Goal: Task Accomplishment & Management: Use online tool/utility

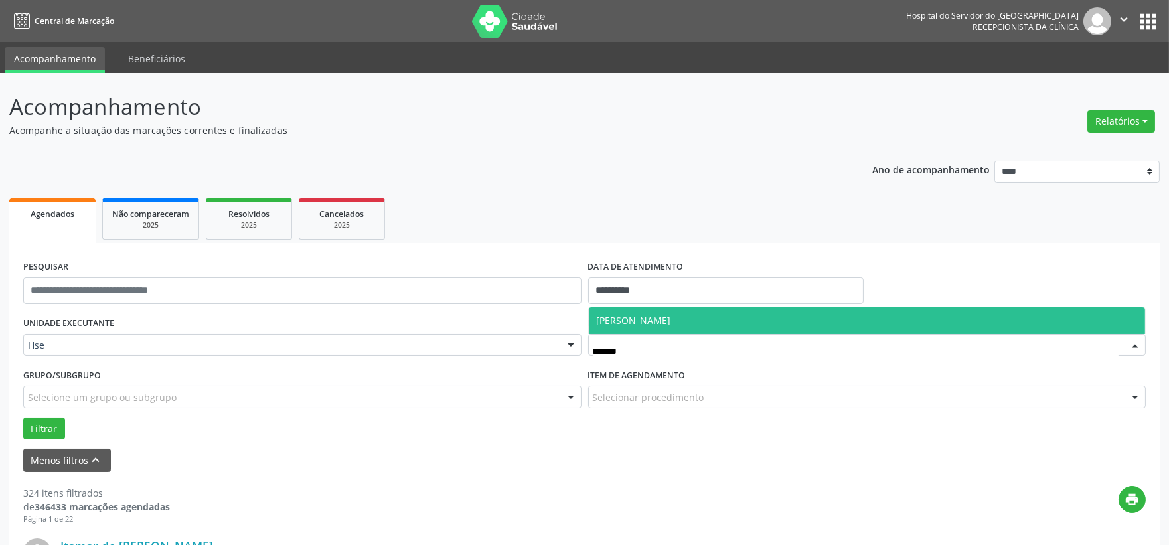
click at [683, 309] on span "[PERSON_NAME]" at bounding box center [867, 320] width 557 height 27
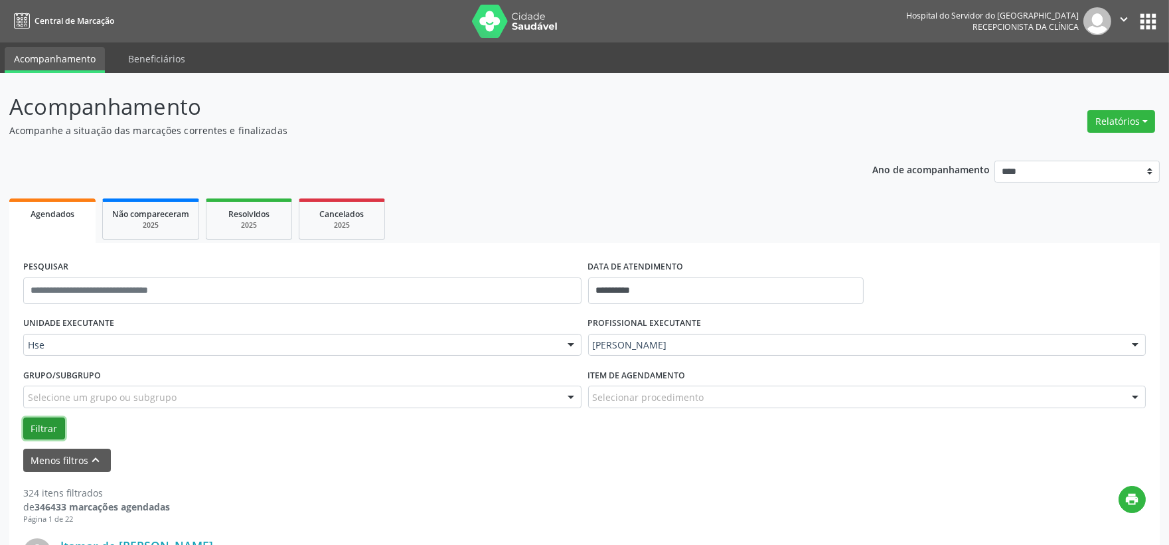
click at [37, 437] on button "Filtrar" at bounding box center [44, 429] width 42 height 23
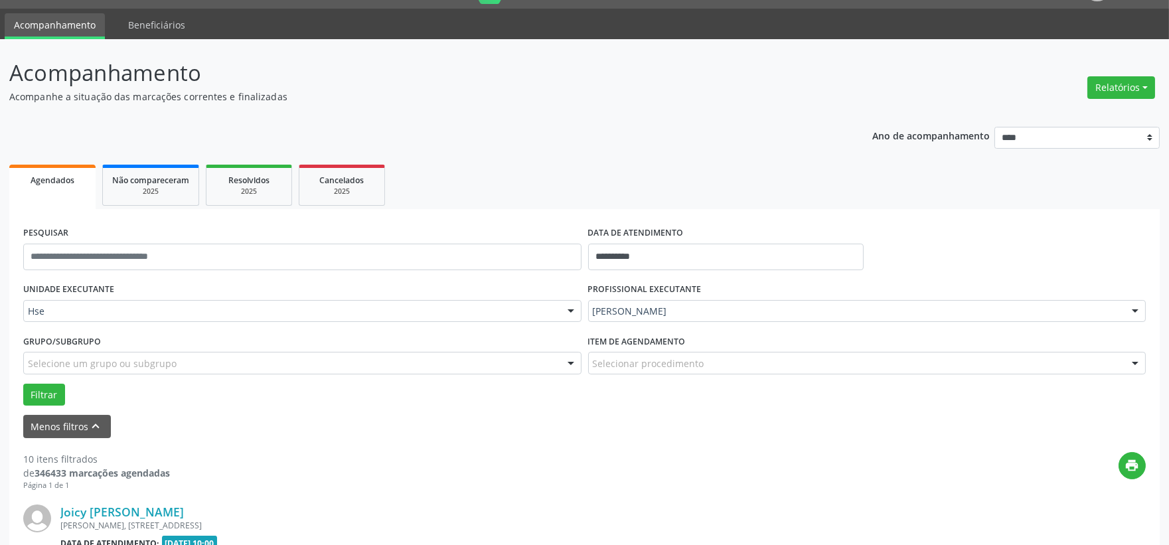
scroll to position [181, 0]
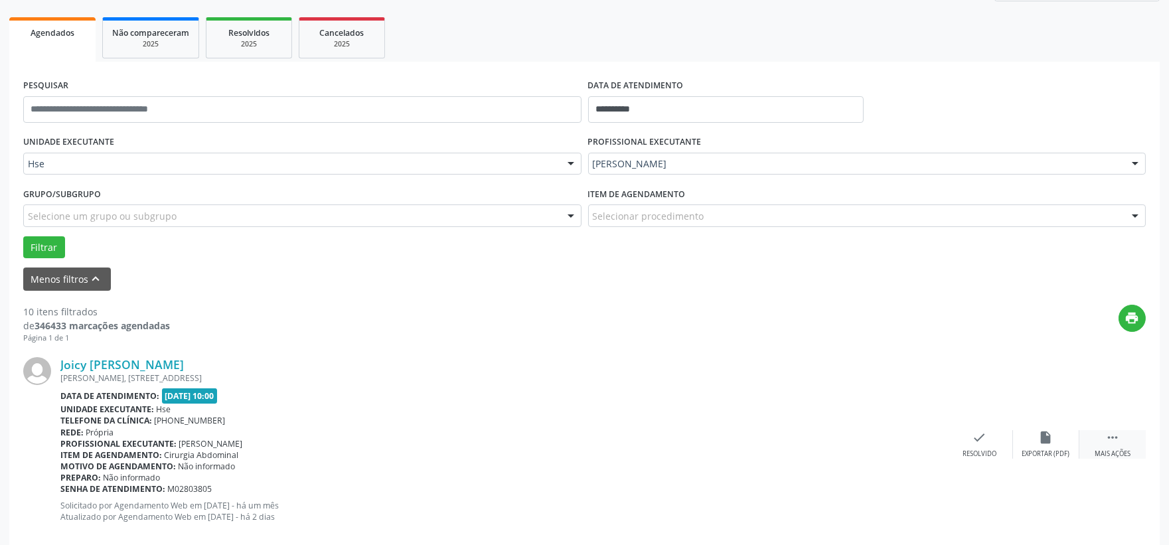
click at [1116, 447] on div " Mais ações" at bounding box center [1113, 444] width 66 height 29
click at [1031, 442] on div "alarm_off Não compareceu" at bounding box center [1046, 444] width 66 height 29
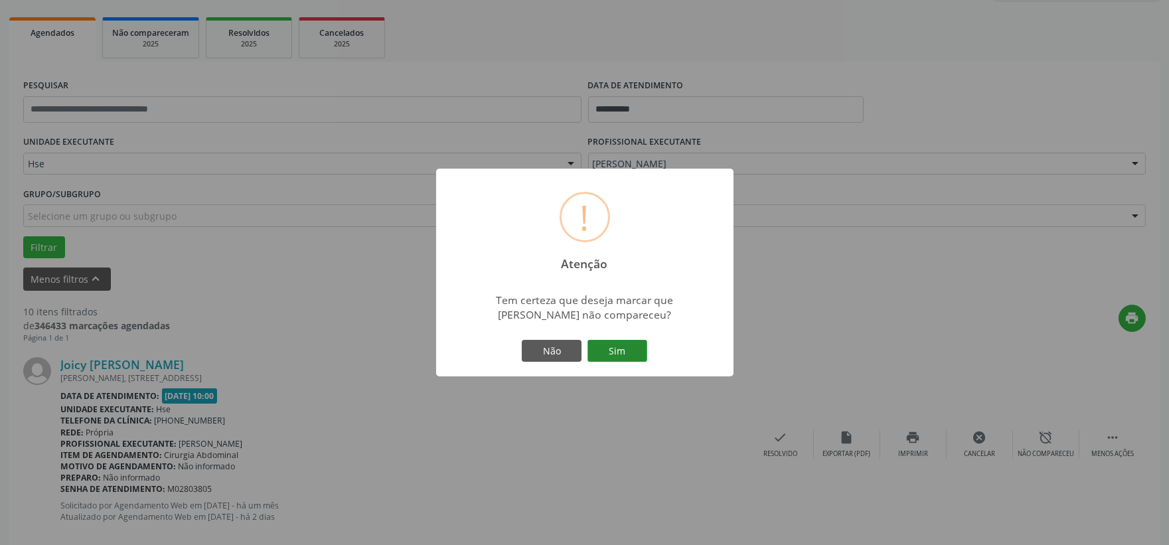
click at [603, 354] on button "Sim" at bounding box center [618, 351] width 60 height 23
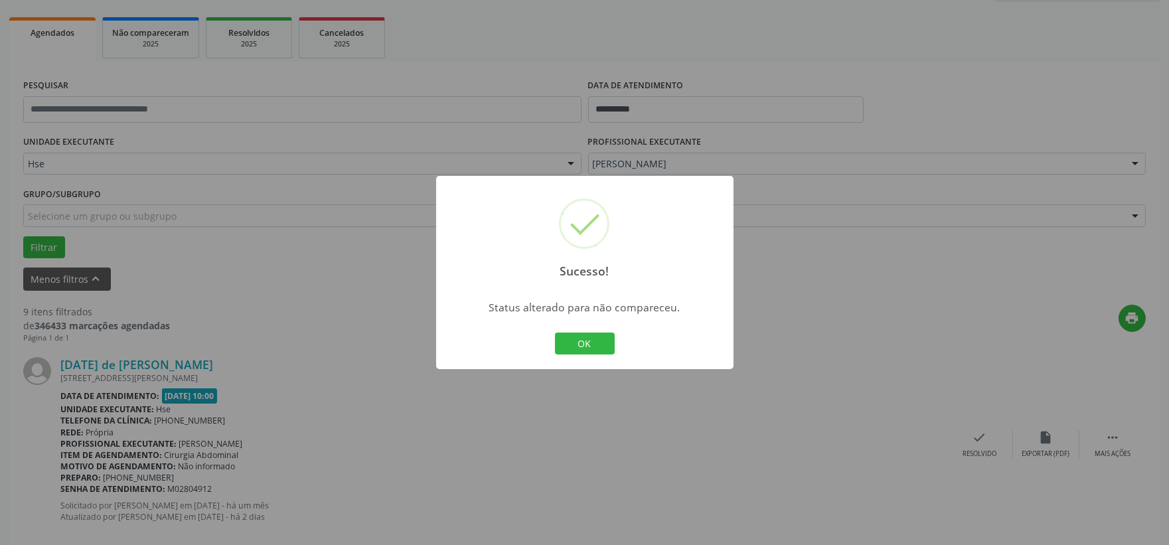
scroll to position [108, 0]
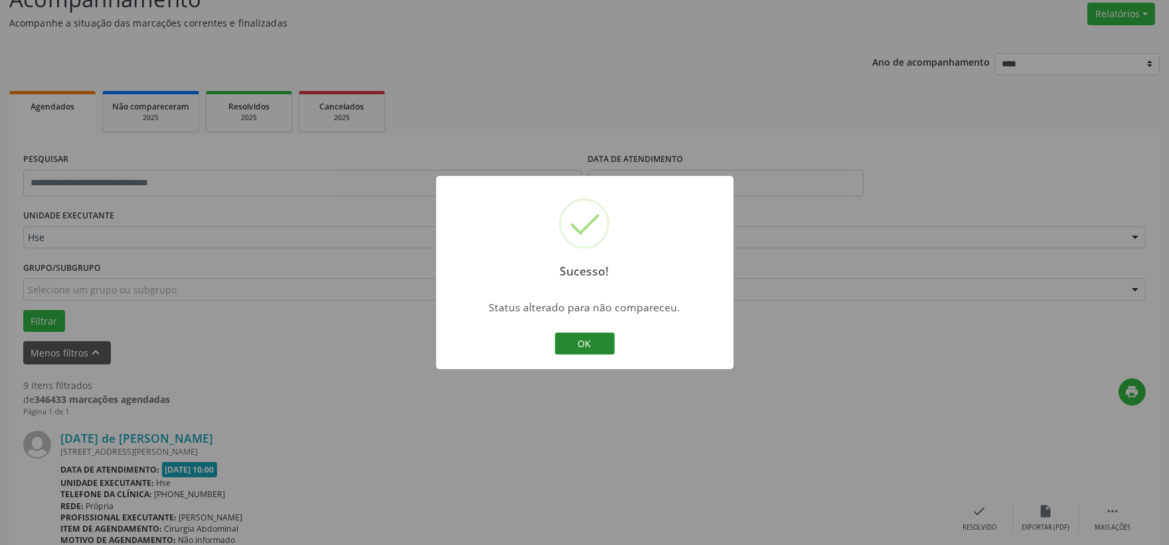
click at [592, 347] on button "OK" at bounding box center [585, 344] width 60 height 23
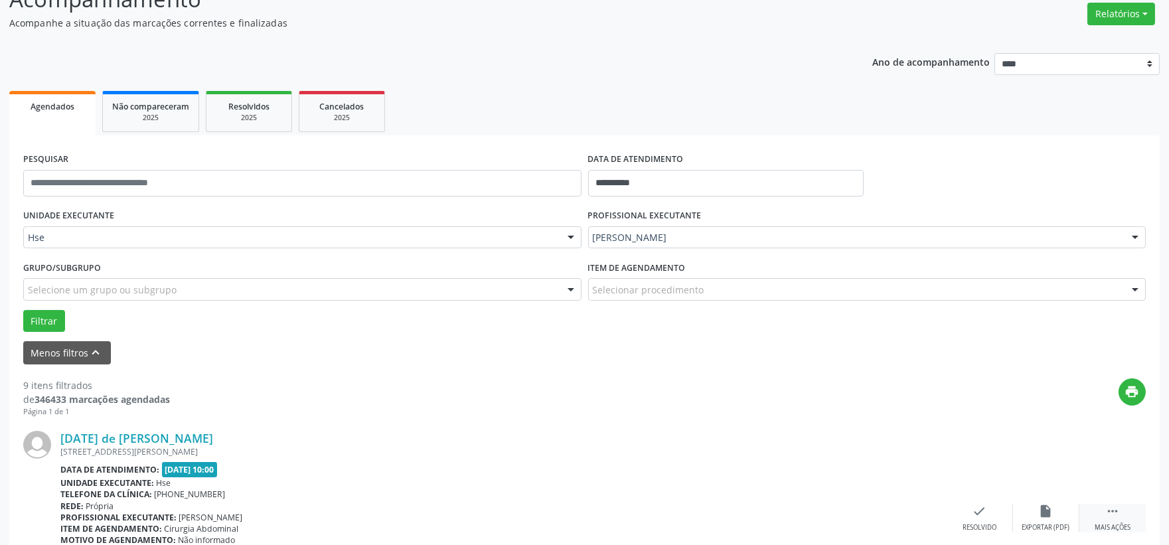
click at [1110, 509] on icon "" at bounding box center [1113, 511] width 15 height 15
click at [1040, 506] on icon "alarm_off" at bounding box center [1046, 511] width 15 height 15
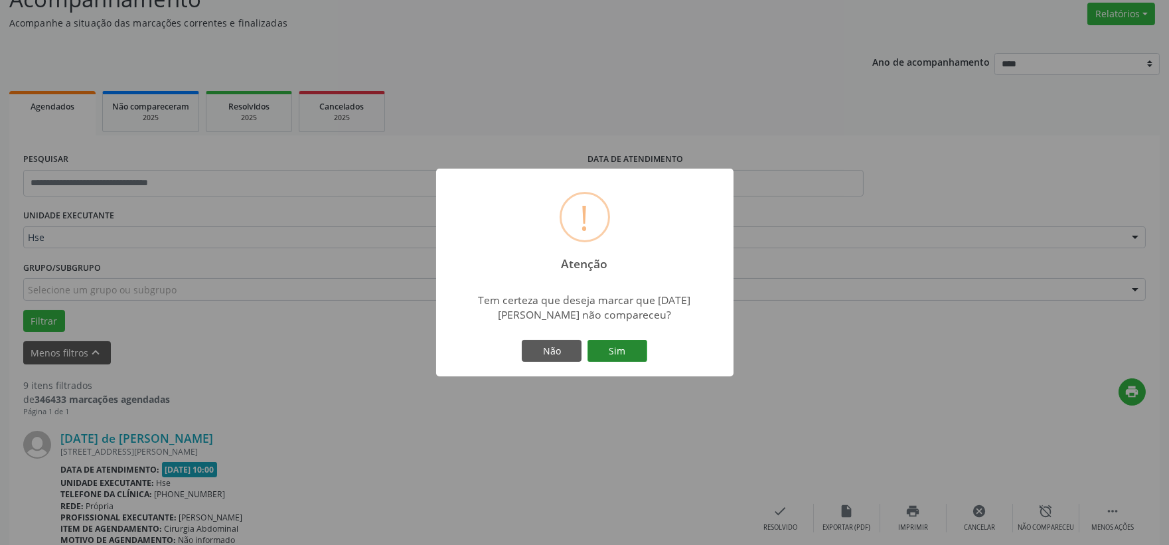
click at [616, 346] on button "Sim" at bounding box center [618, 351] width 60 height 23
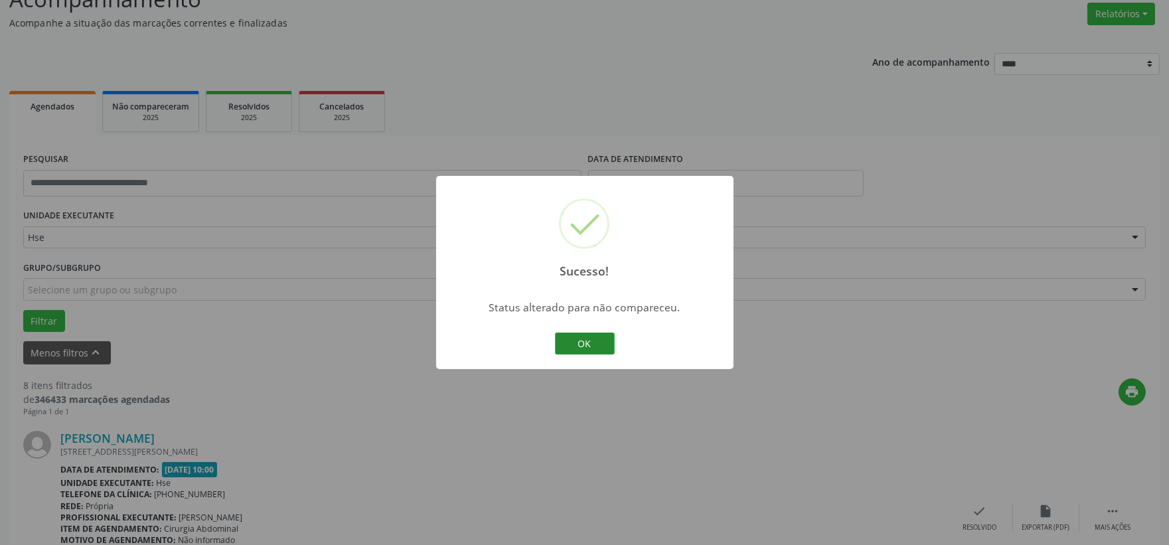
click at [574, 341] on button "OK" at bounding box center [585, 344] width 60 height 23
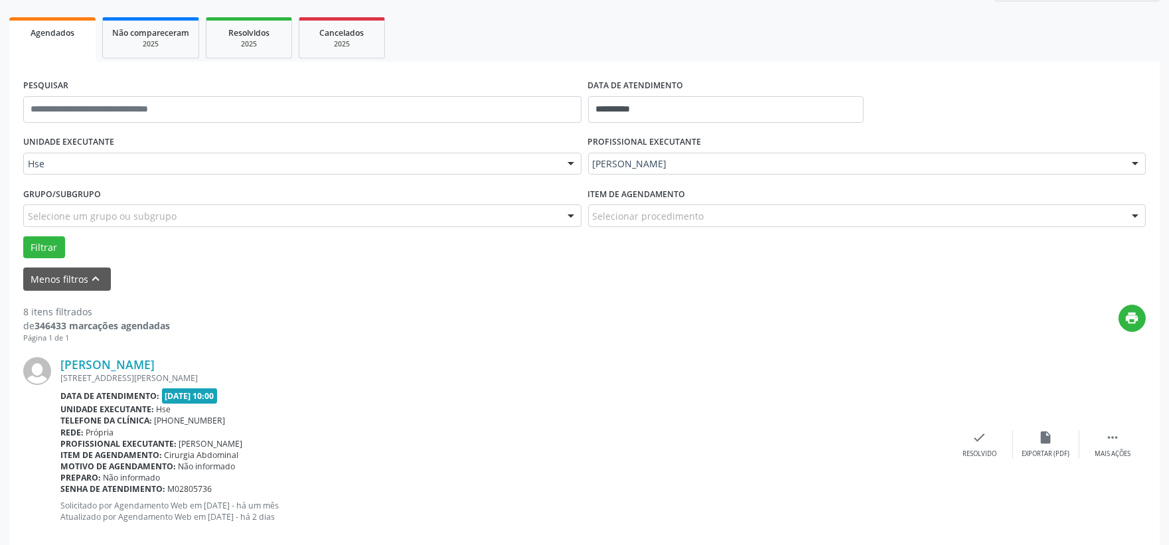
scroll to position [255, 0]
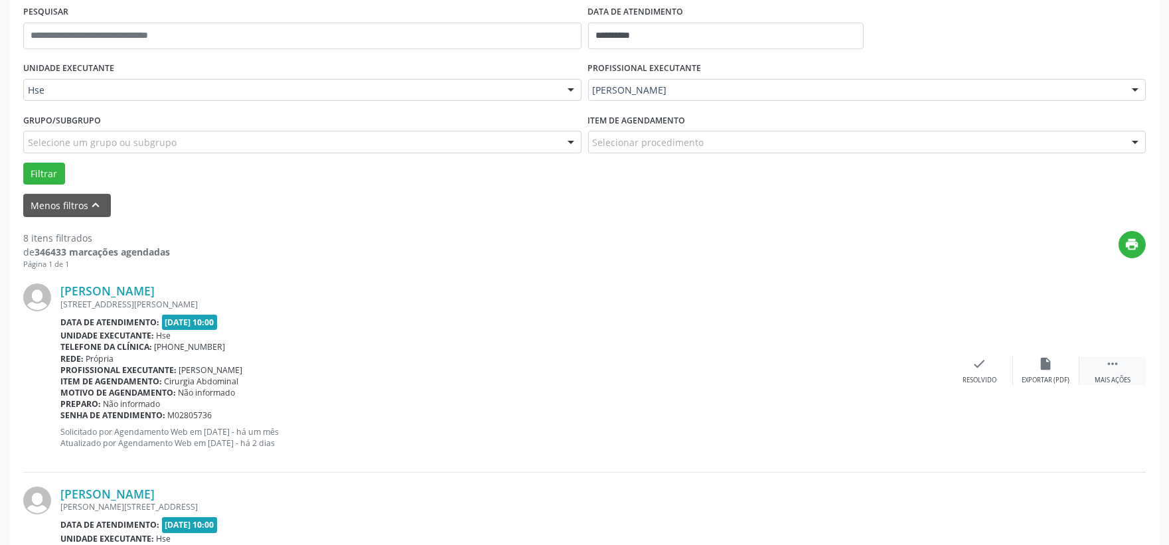
click at [1112, 371] on div " Mais ações" at bounding box center [1113, 371] width 66 height 29
click at [1044, 376] on div "Não compareceu" at bounding box center [1046, 380] width 56 height 9
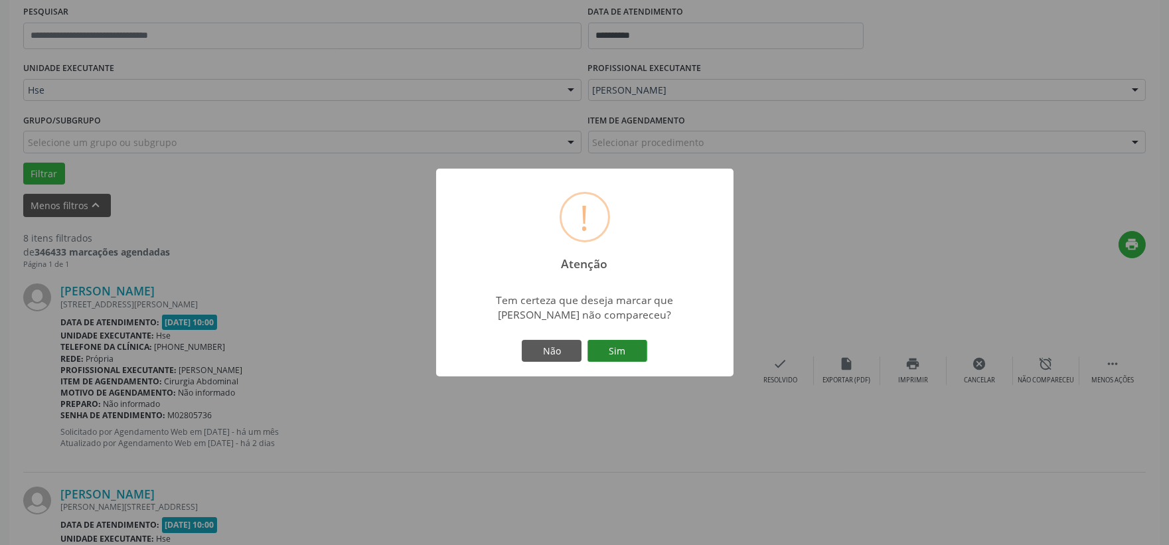
click at [626, 348] on button "Sim" at bounding box center [618, 351] width 60 height 23
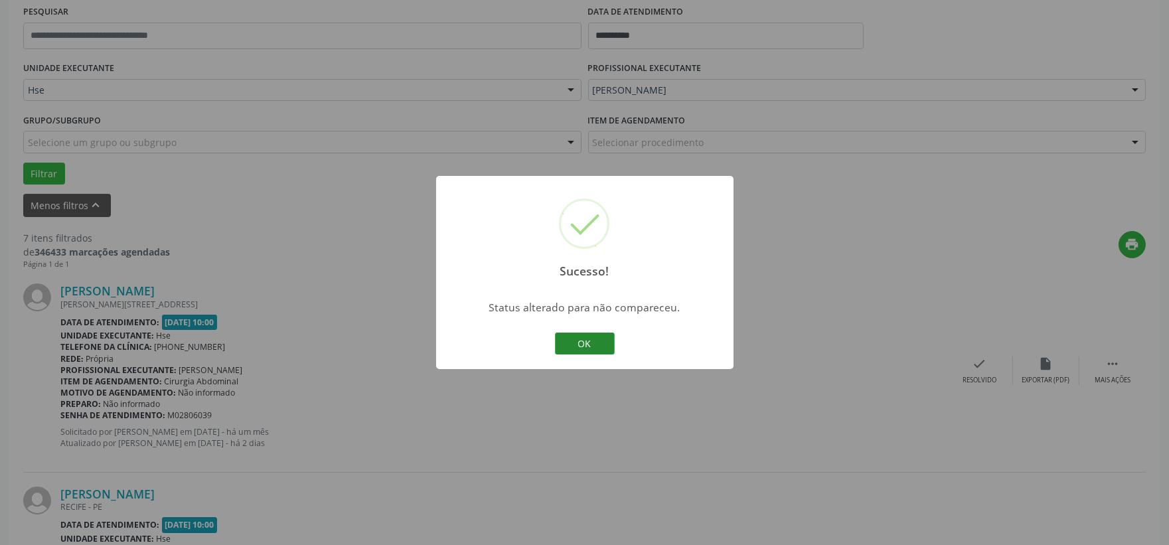
click at [588, 351] on button "OK" at bounding box center [585, 344] width 60 height 23
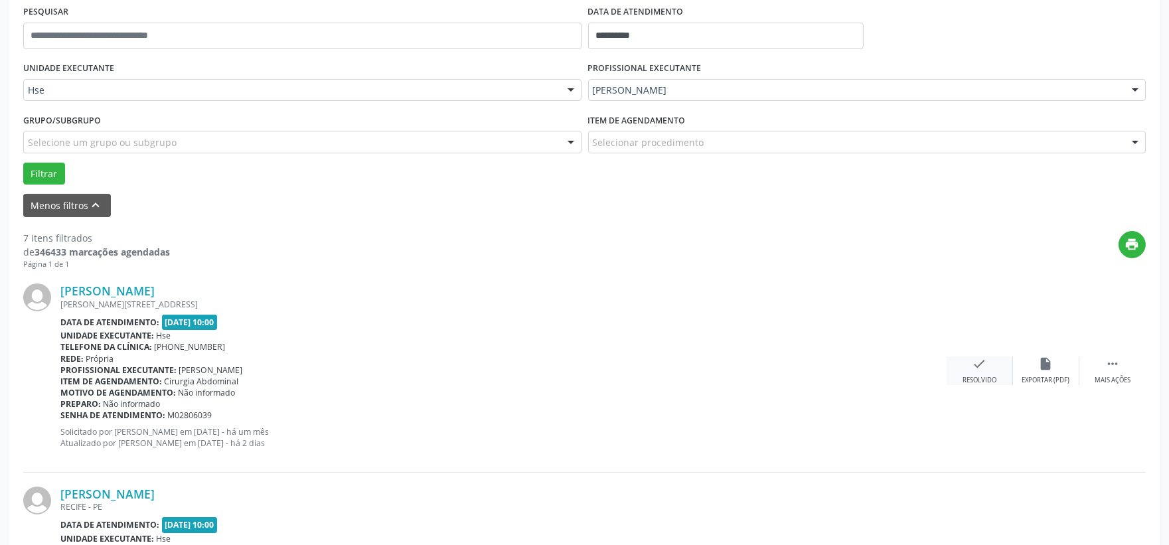
click at [972, 363] on div "check Resolvido" at bounding box center [980, 371] width 66 height 29
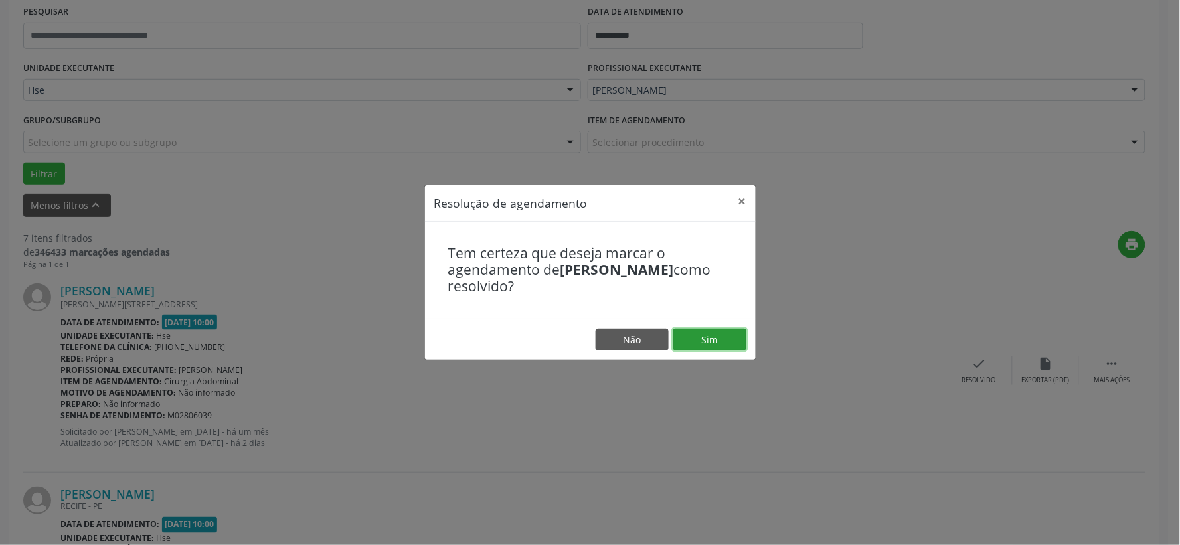
click at [713, 342] on button "Sim" at bounding box center [709, 340] width 73 height 23
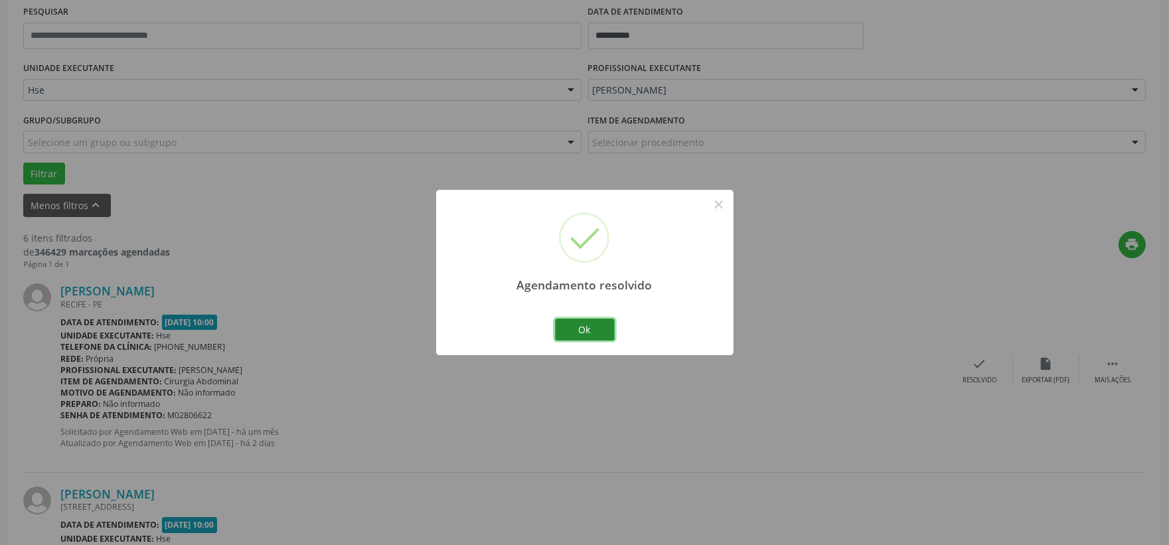
click at [580, 335] on button "Ok" at bounding box center [585, 330] width 60 height 23
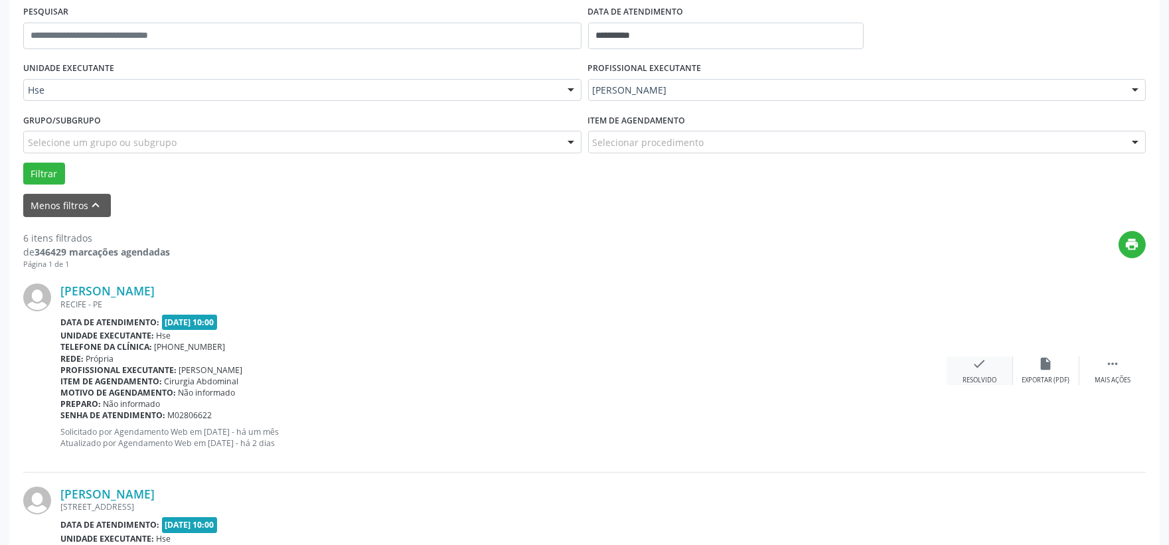
click at [964, 379] on div "Resolvido" at bounding box center [980, 380] width 34 height 9
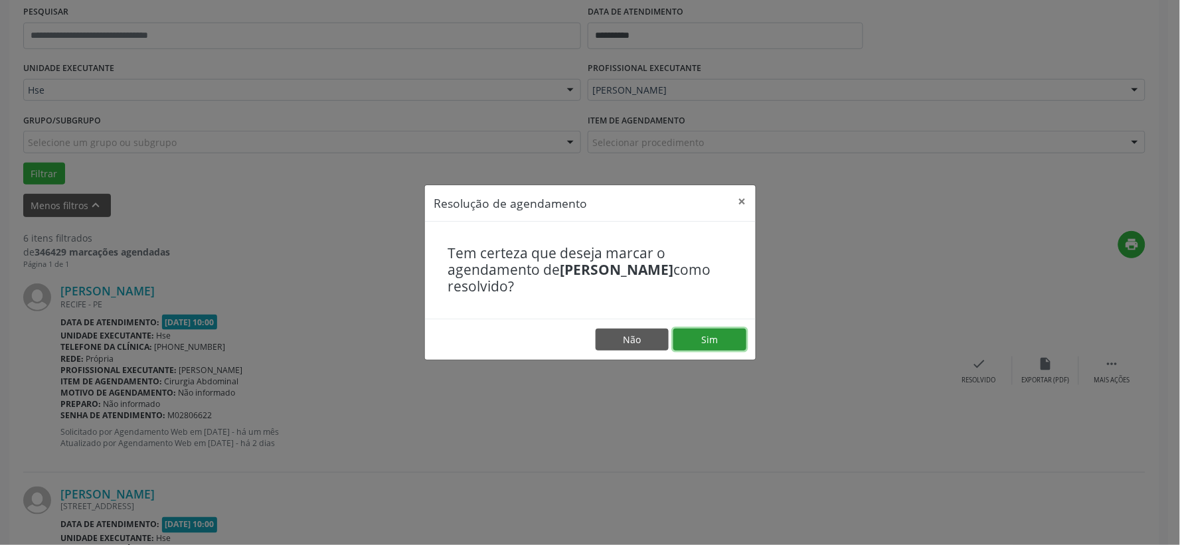
click at [703, 334] on button "Sim" at bounding box center [709, 340] width 73 height 23
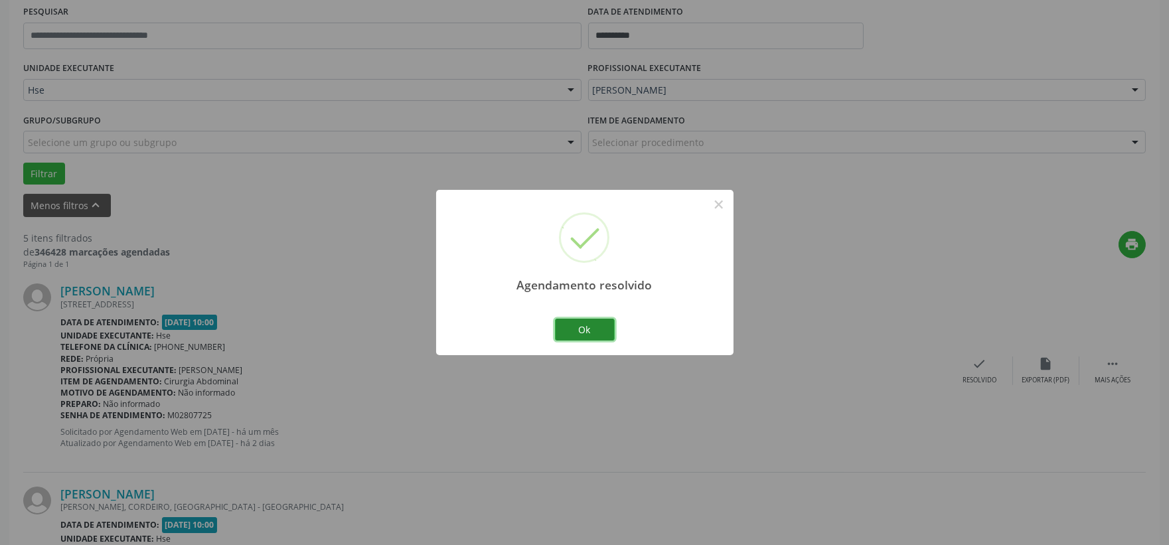
click at [584, 325] on button "Ok" at bounding box center [585, 330] width 60 height 23
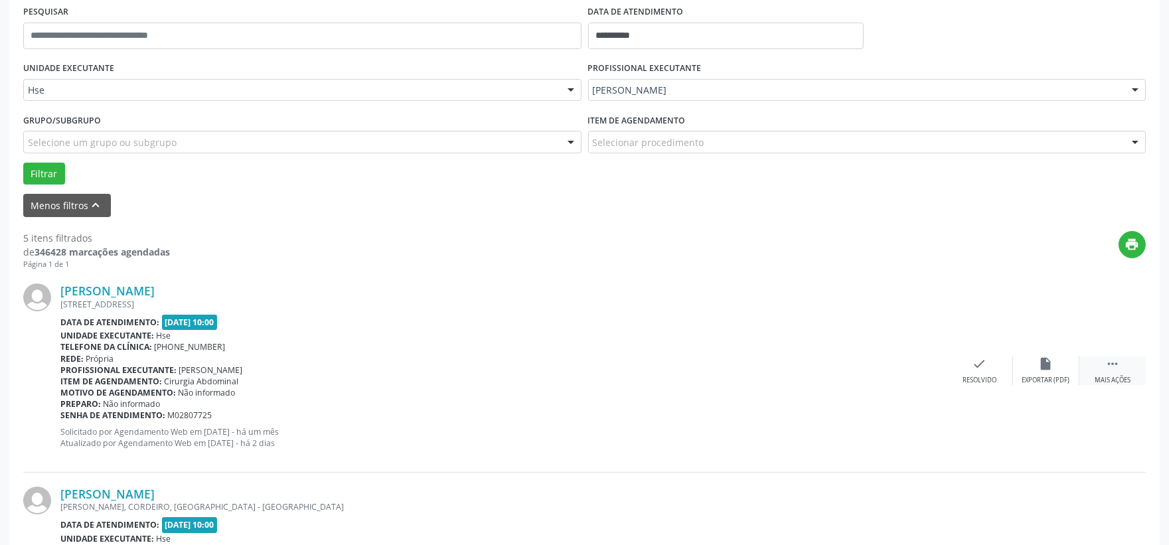
click at [1126, 376] on div "Mais ações" at bounding box center [1113, 380] width 36 height 9
click at [1033, 372] on div "alarm_off Não compareceu" at bounding box center [1046, 371] width 66 height 29
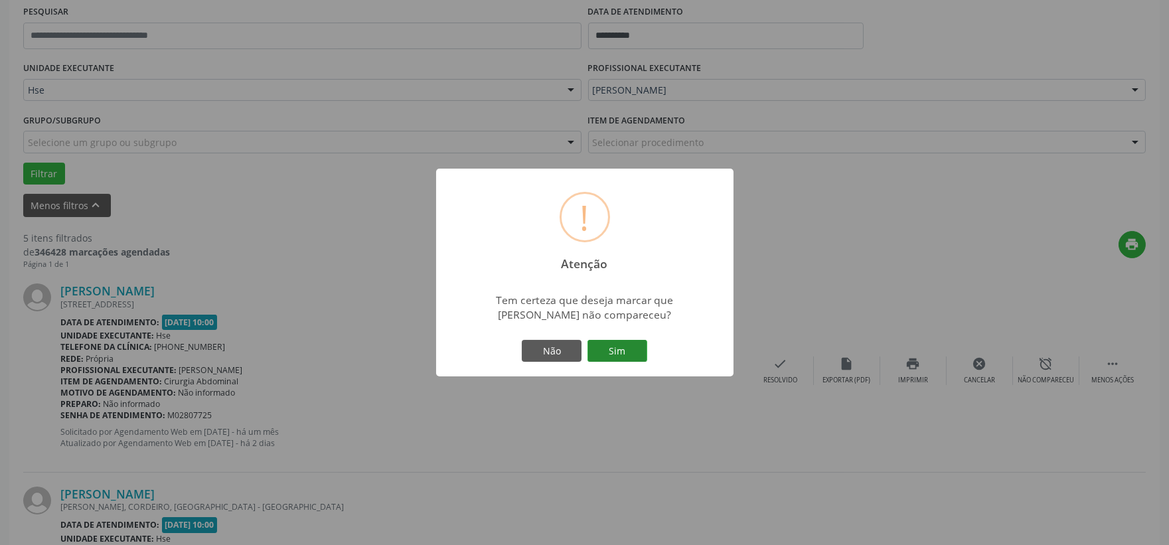
click at [635, 340] on button "Sim" at bounding box center [618, 351] width 60 height 23
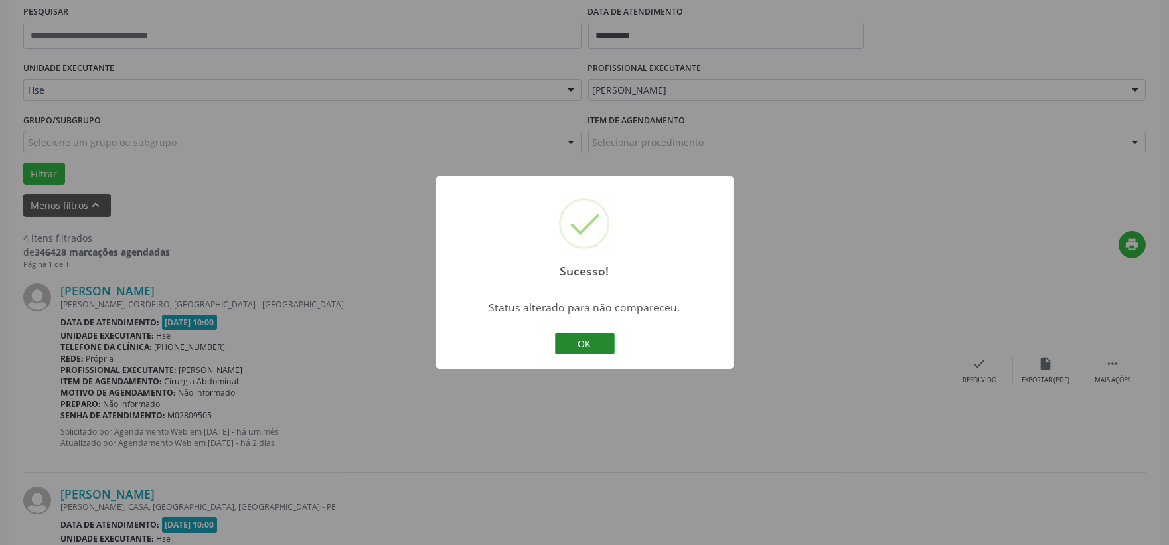
click at [580, 343] on button "OK" at bounding box center [585, 344] width 60 height 23
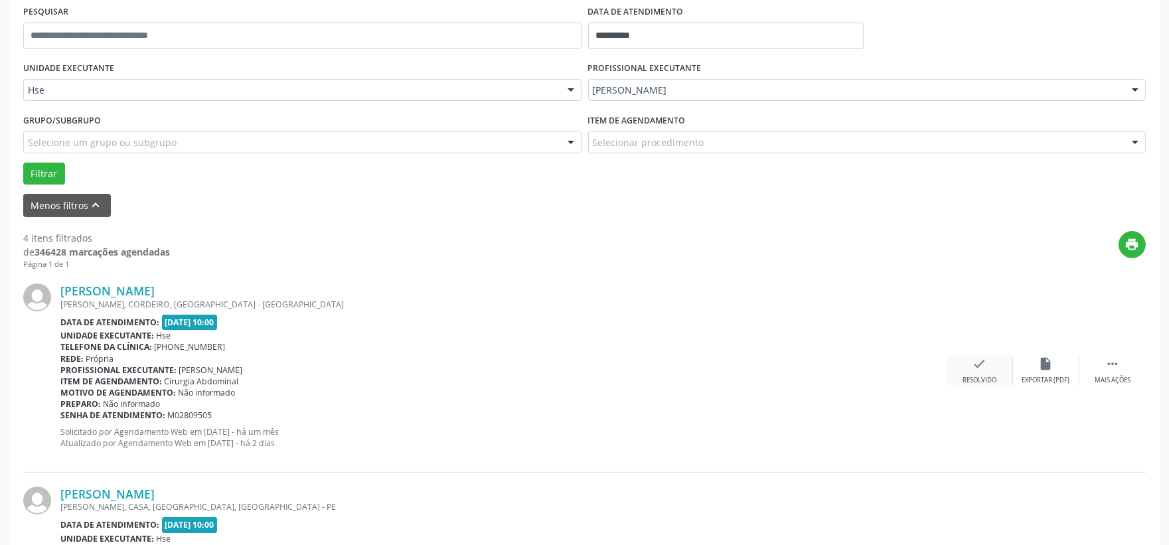
click at [980, 362] on icon "check" at bounding box center [980, 364] width 15 height 15
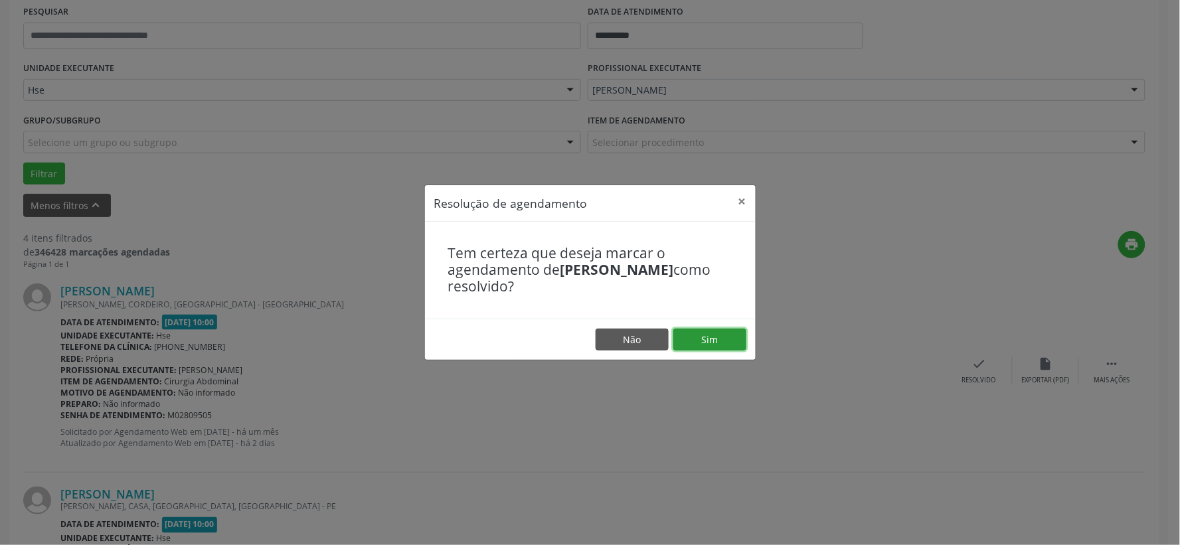
click at [706, 335] on button "Sim" at bounding box center [709, 340] width 73 height 23
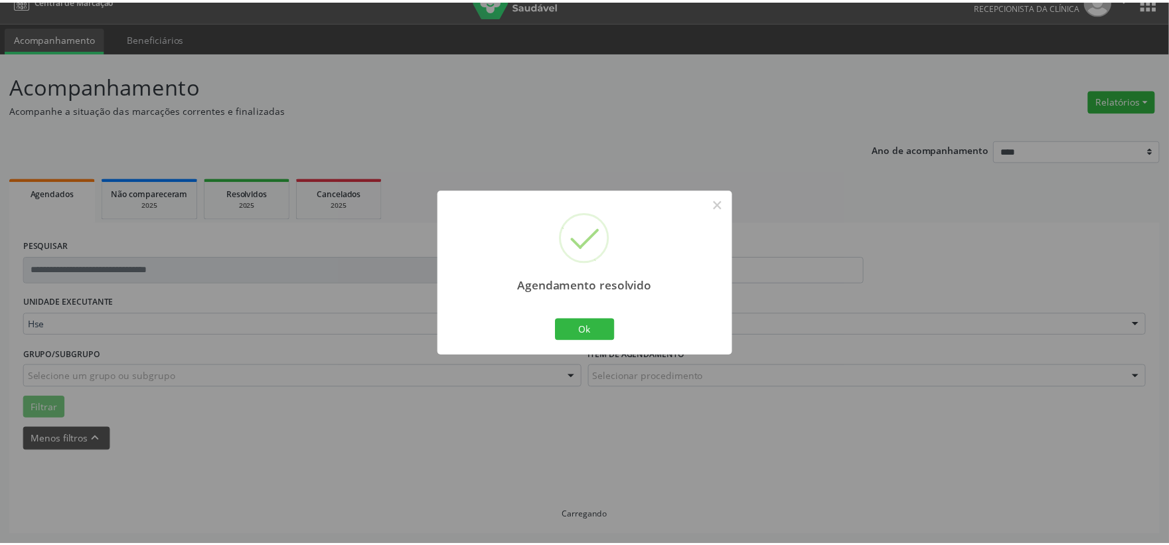
scroll to position [20, 0]
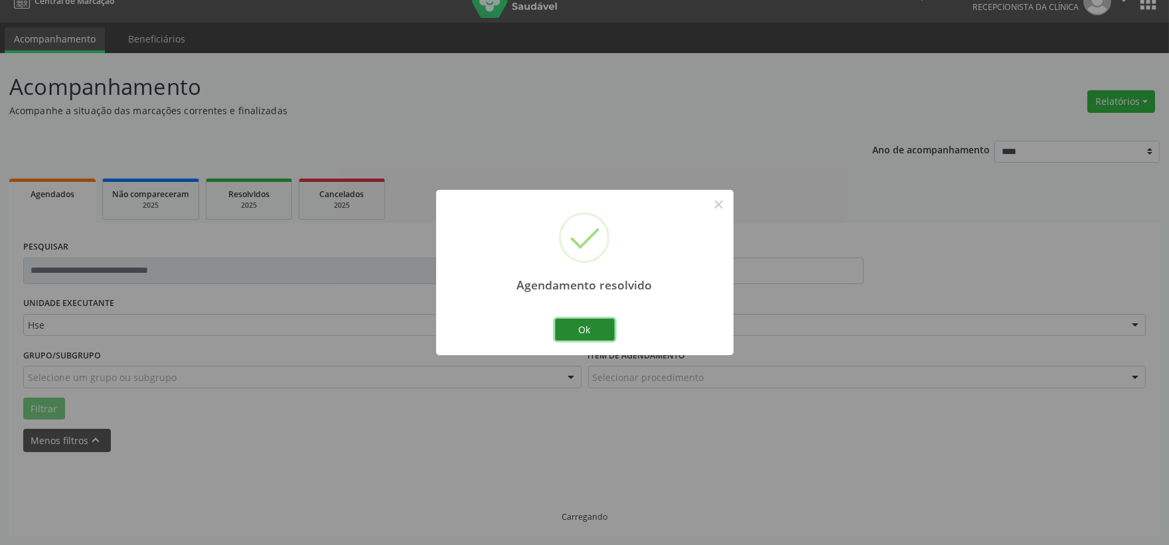
click at [598, 341] on button "Ok" at bounding box center [585, 330] width 60 height 23
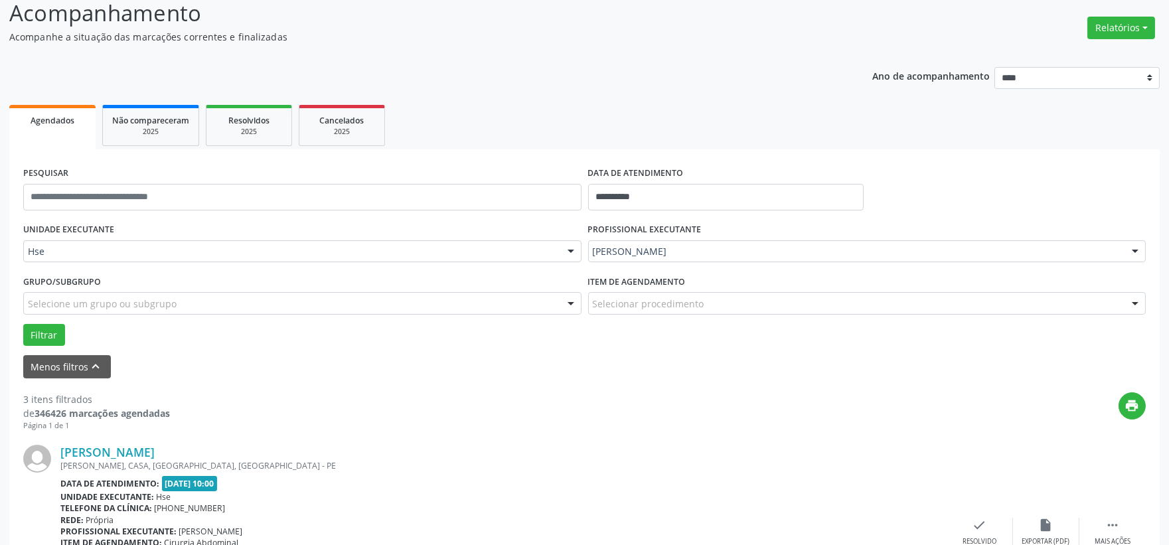
scroll to position [167, 0]
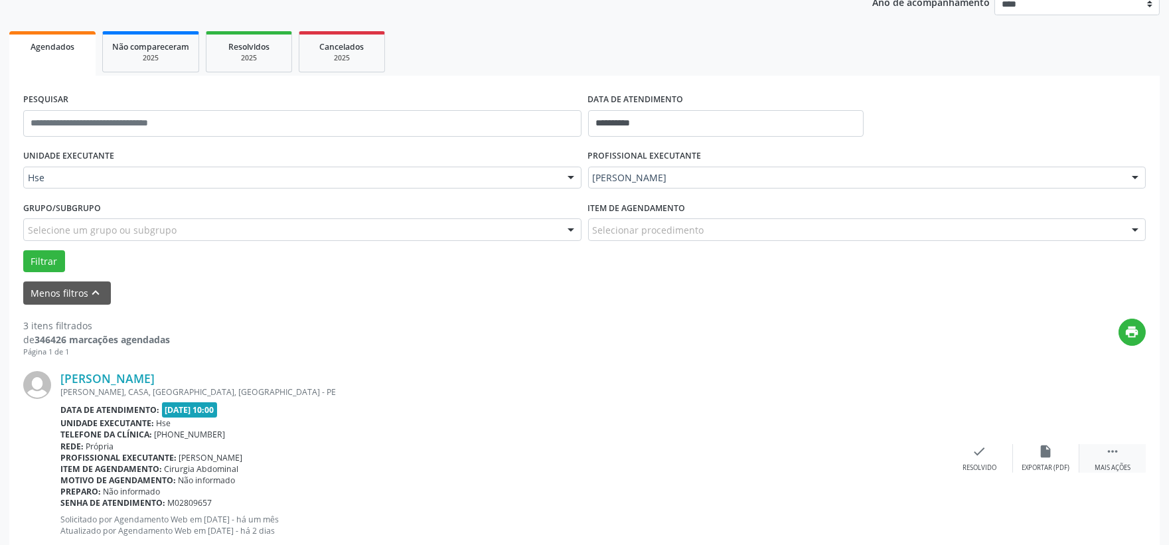
click at [1108, 453] on icon "" at bounding box center [1113, 451] width 15 height 15
click at [1051, 452] on icon "alarm_off" at bounding box center [1046, 451] width 15 height 15
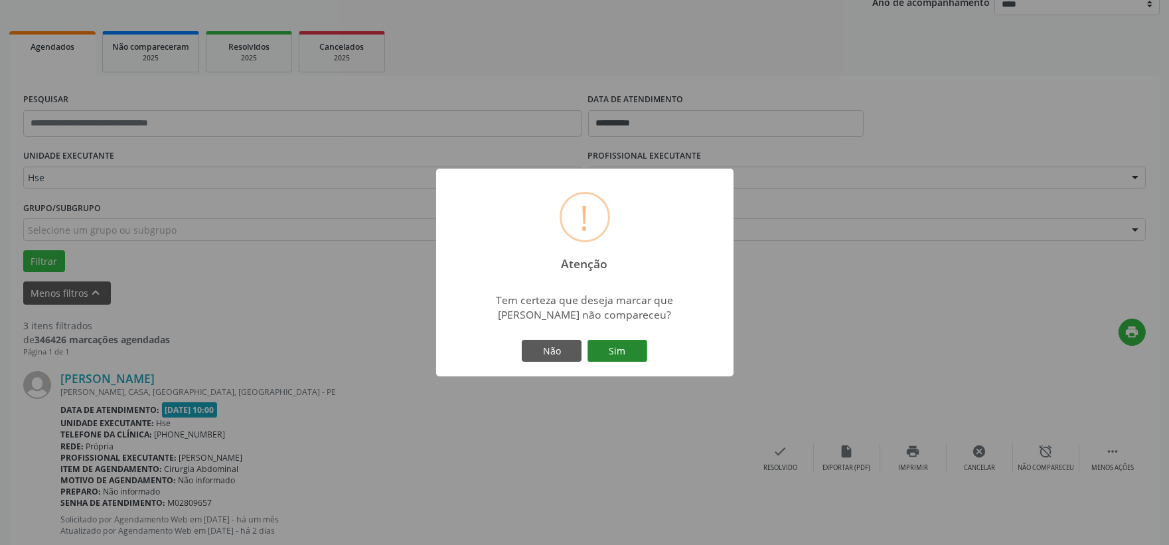
click at [634, 353] on button "Sim" at bounding box center [618, 351] width 60 height 23
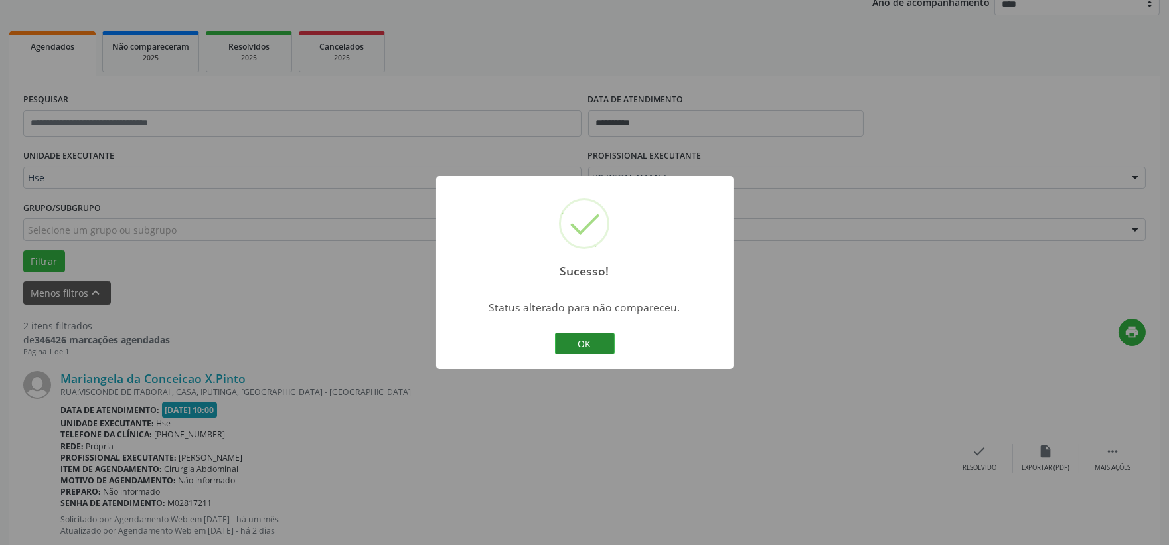
click at [592, 342] on button "OK" at bounding box center [585, 344] width 60 height 23
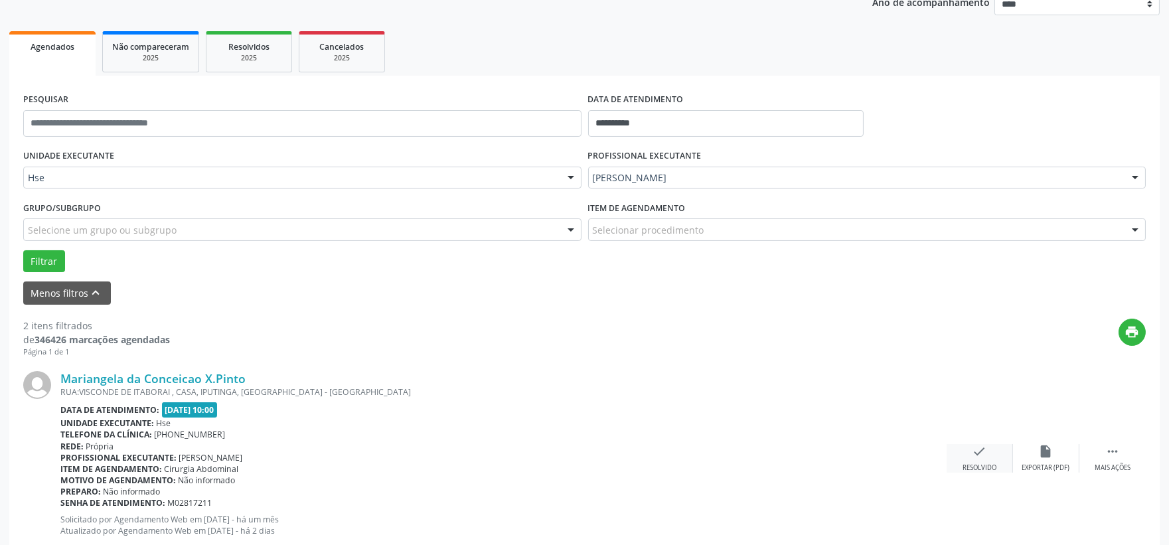
click at [985, 458] on div "check Resolvido" at bounding box center [980, 458] width 66 height 29
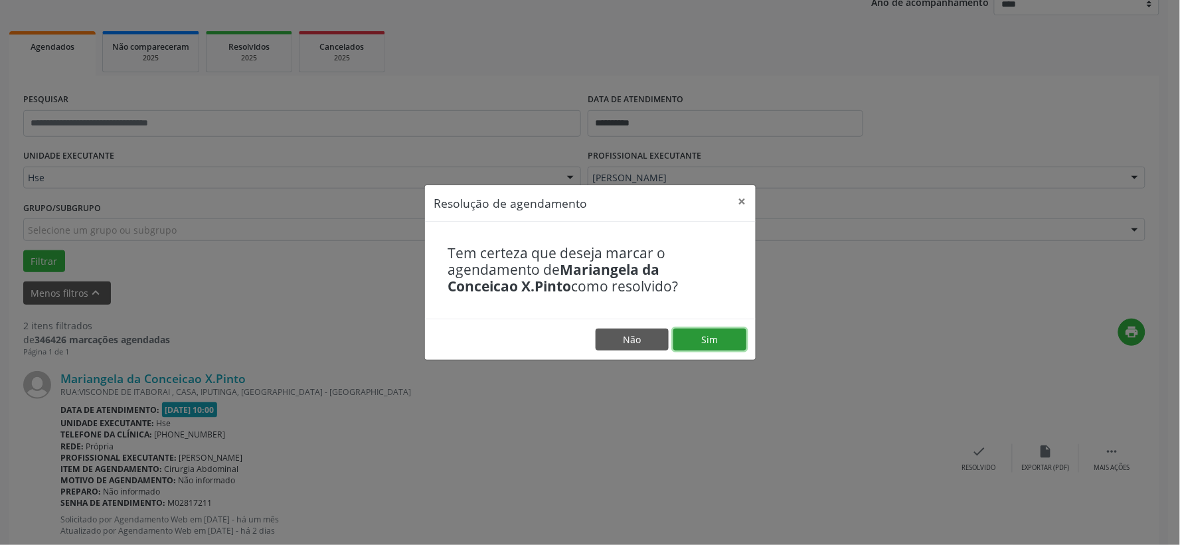
click at [706, 335] on button "Sim" at bounding box center [709, 340] width 73 height 23
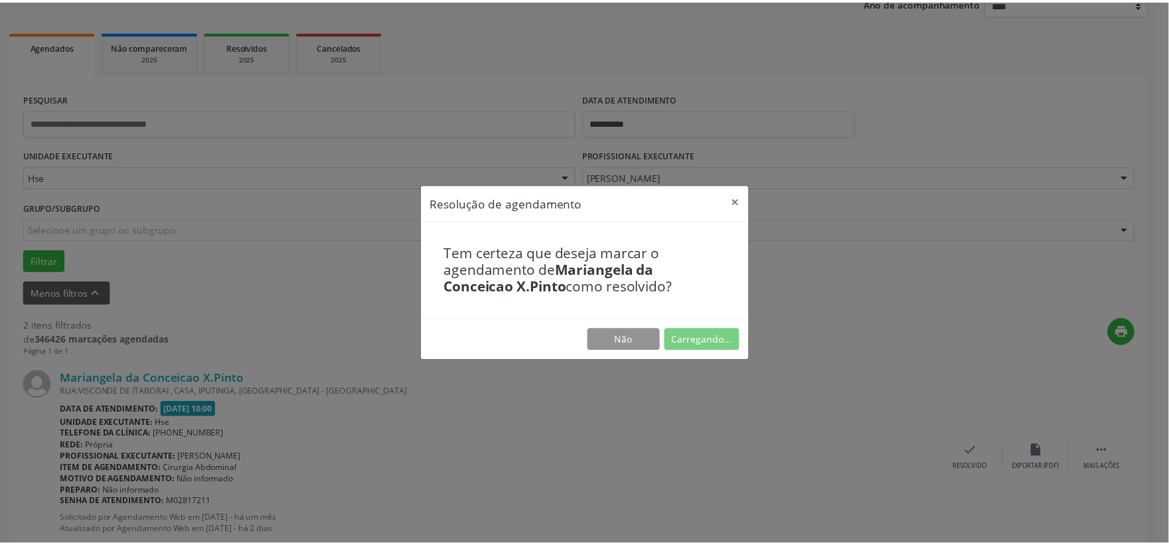
scroll to position [20, 0]
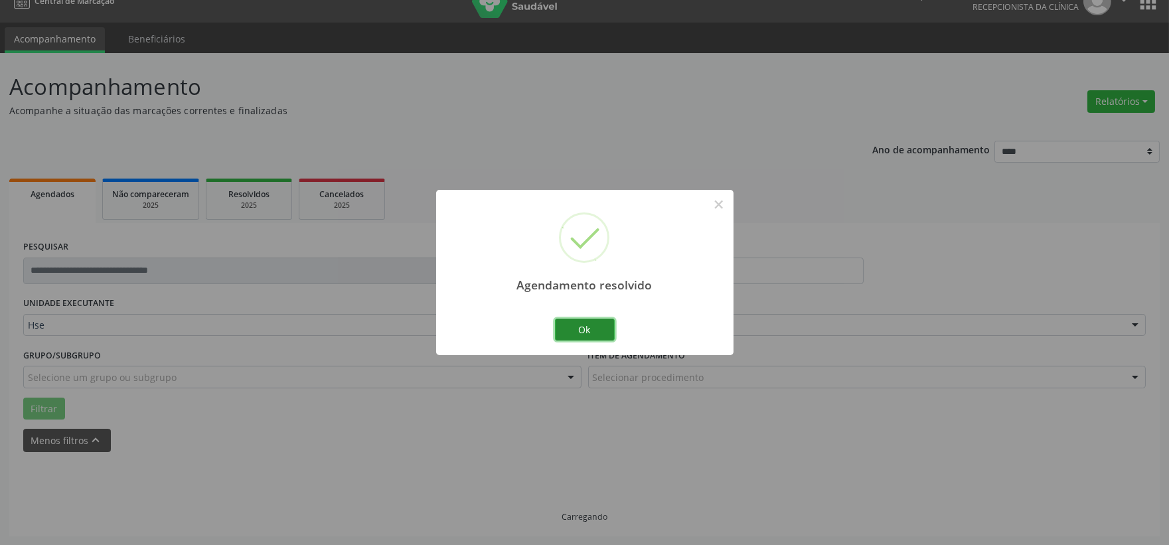
click at [592, 330] on button "Ok" at bounding box center [585, 330] width 60 height 23
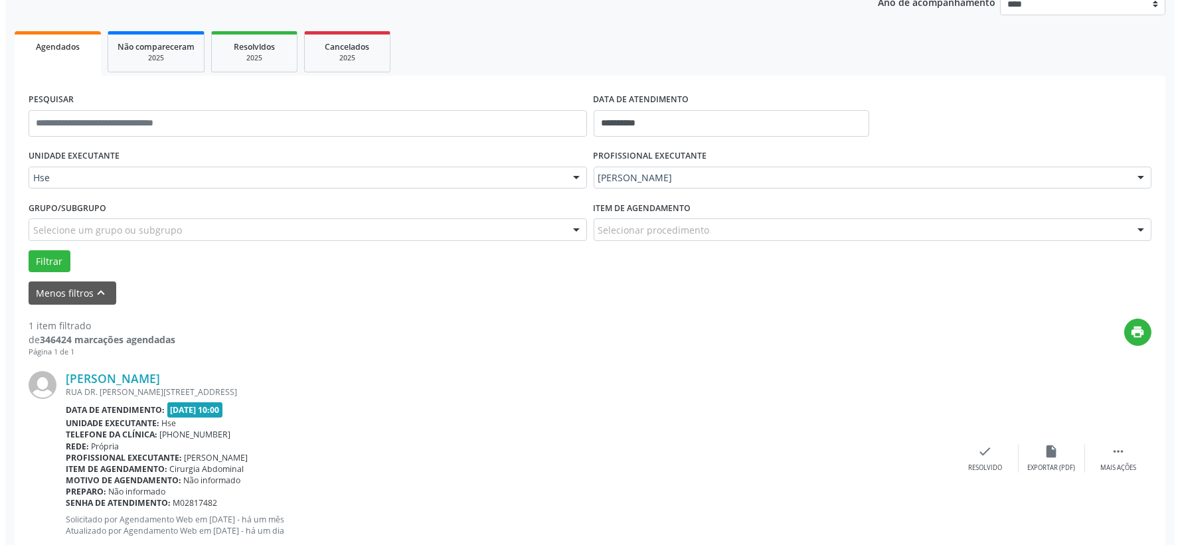
scroll to position [204, 0]
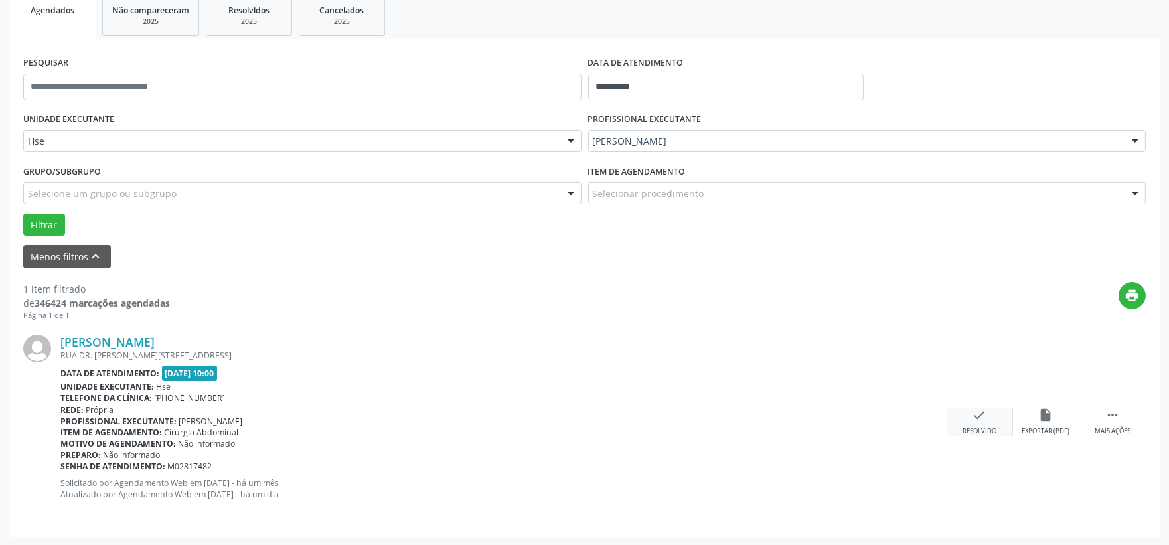
click at [977, 422] on div "check Resolvido" at bounding box center [980, 422] width 66 height 29
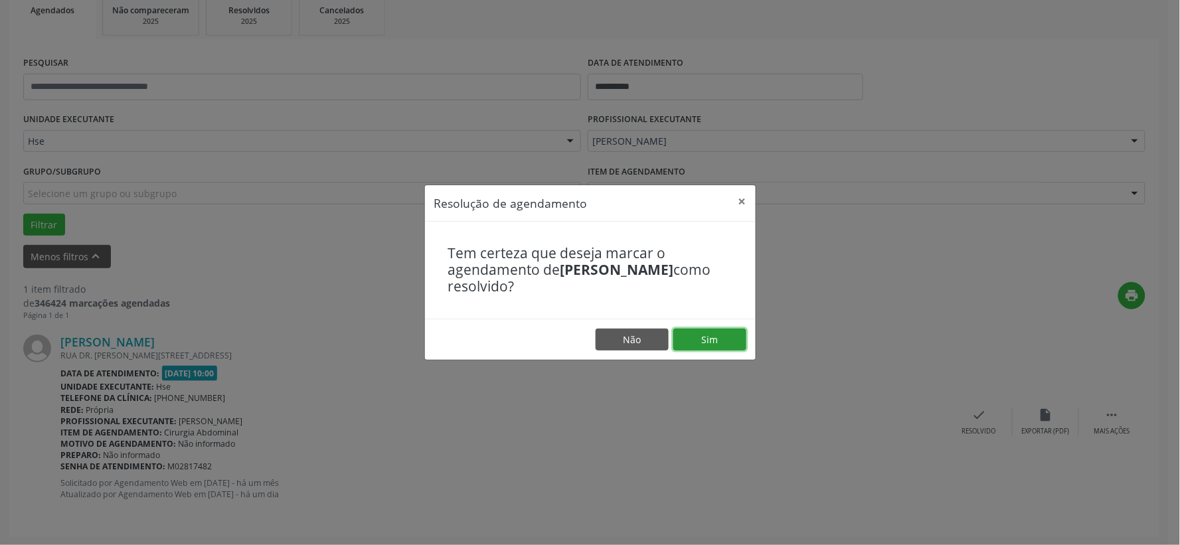
click at [729, 339] on button "Sim" at bounding box center [709, 340] width 73 height 23
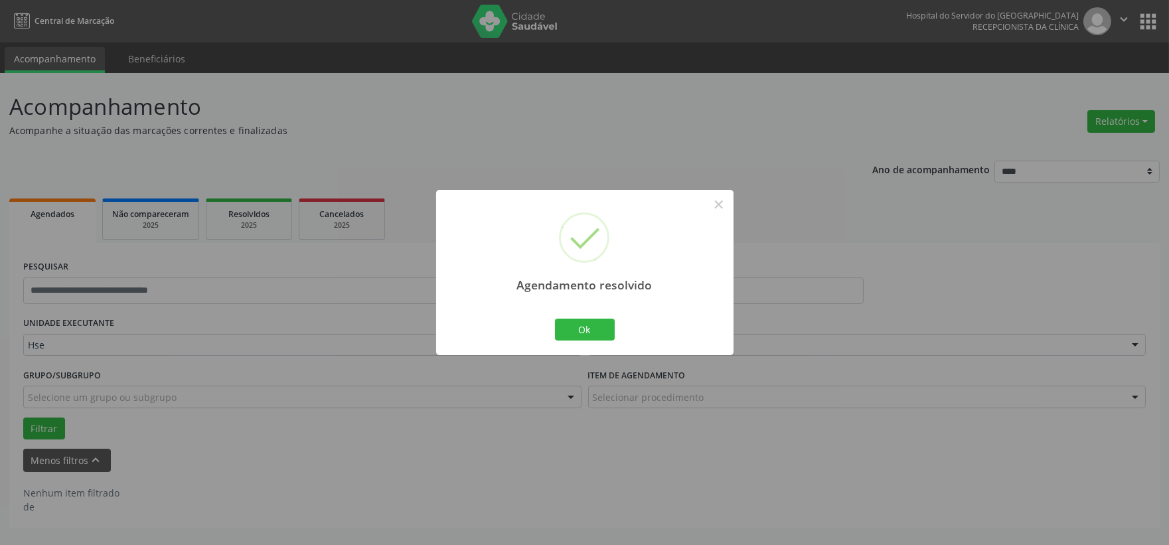
scroll to position [0, 0]
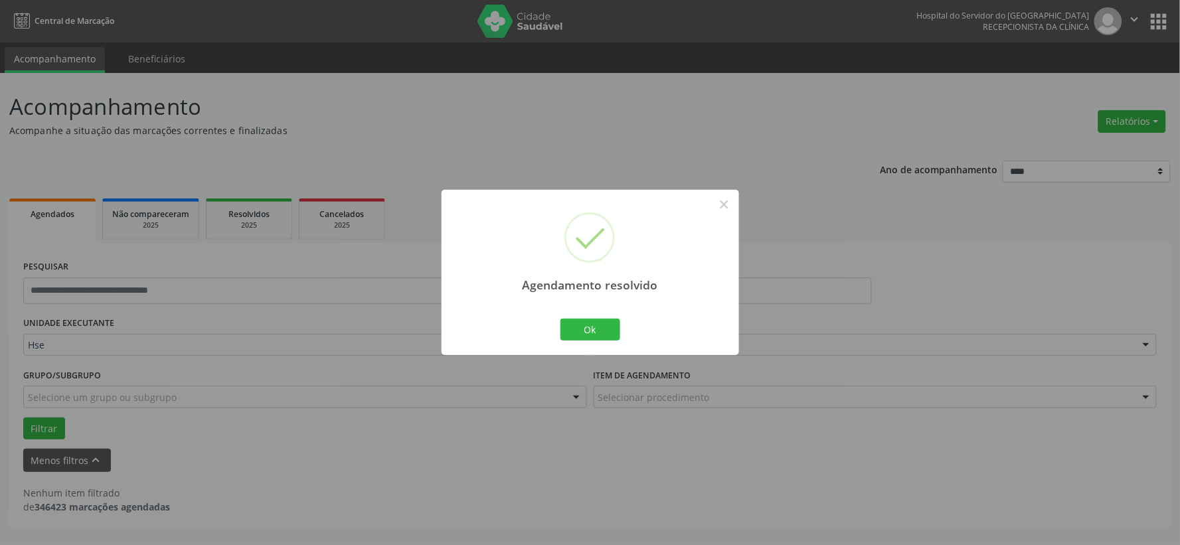
click at [581, 341] on div "Ok Cancel" at bounding box center [590, 329] width 66 height 28
click at [603, 323] on button "Ok" at bounding box center [590, 330] width 60 height 23
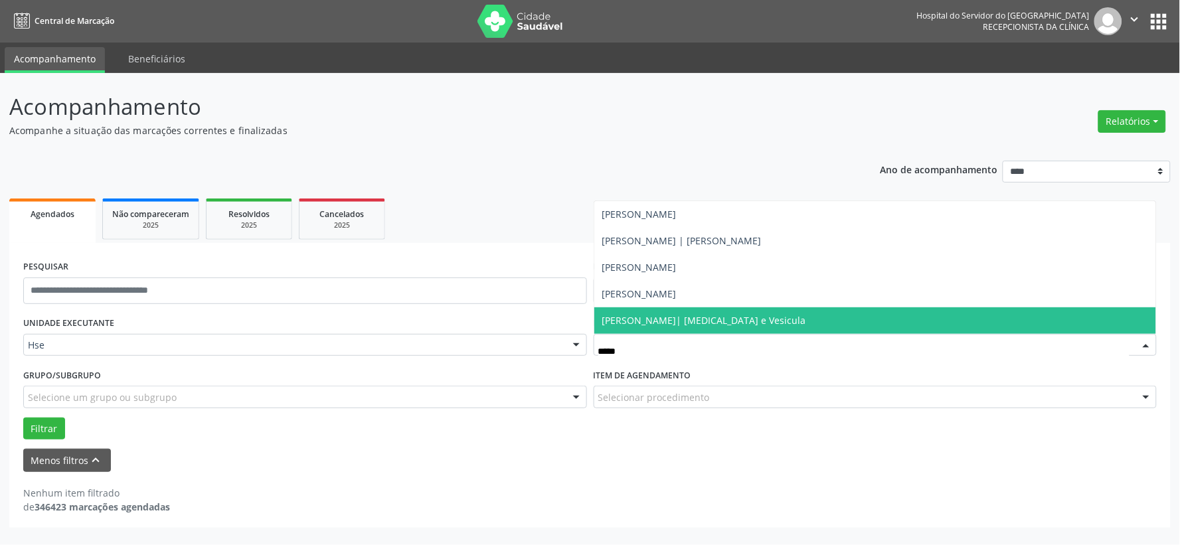
type input "******"
click at [708, 316] on span "[PERSON_NAME]| [MEDICAL_DATA] e Vesicula" at bounding box center [704, 320] width 204 height 13
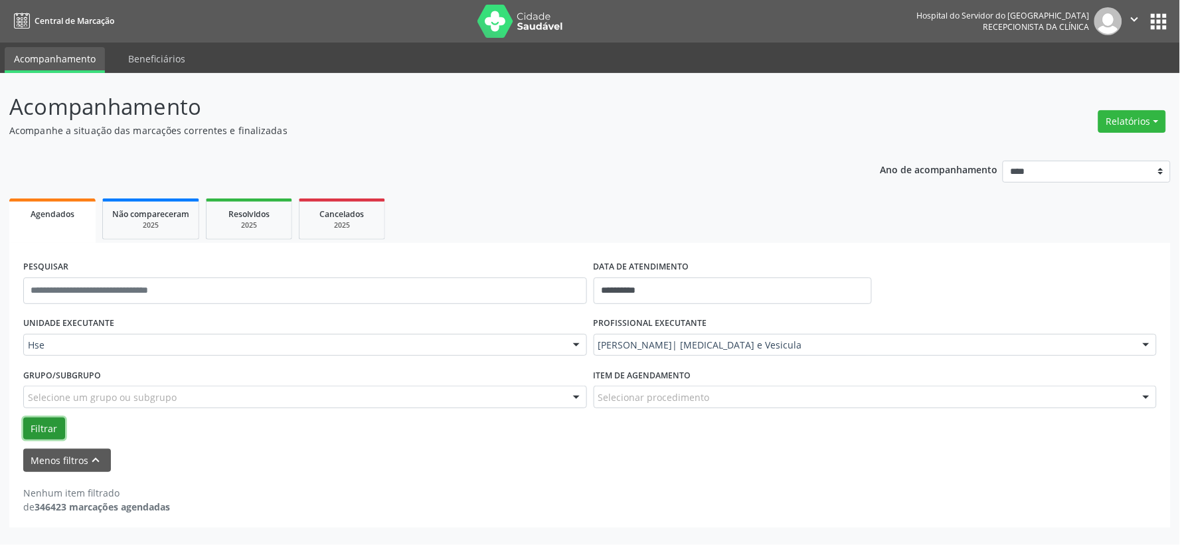
click at [52, 430] on button "Filtrar" at bounding box center [44, 429] width 42 height 23
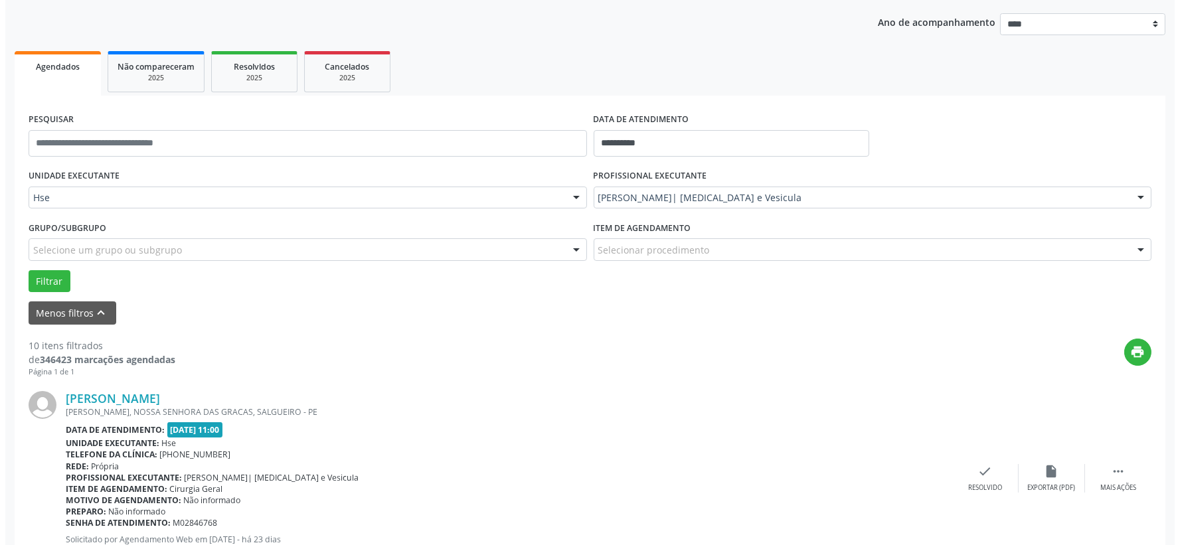
scroll to position [221, 0]
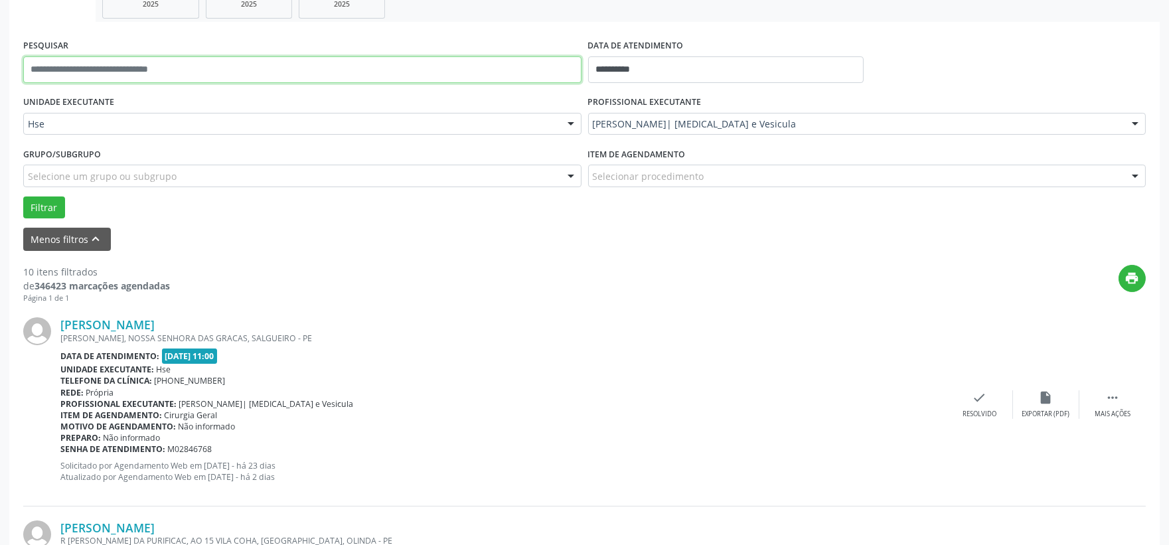
click at [141, 66] on input "text" at bounding box center [302, 69] width 559 height 27
click at [970, 402] on div "check Resolvido" at bounding box center [980, 404] width 66 height 29
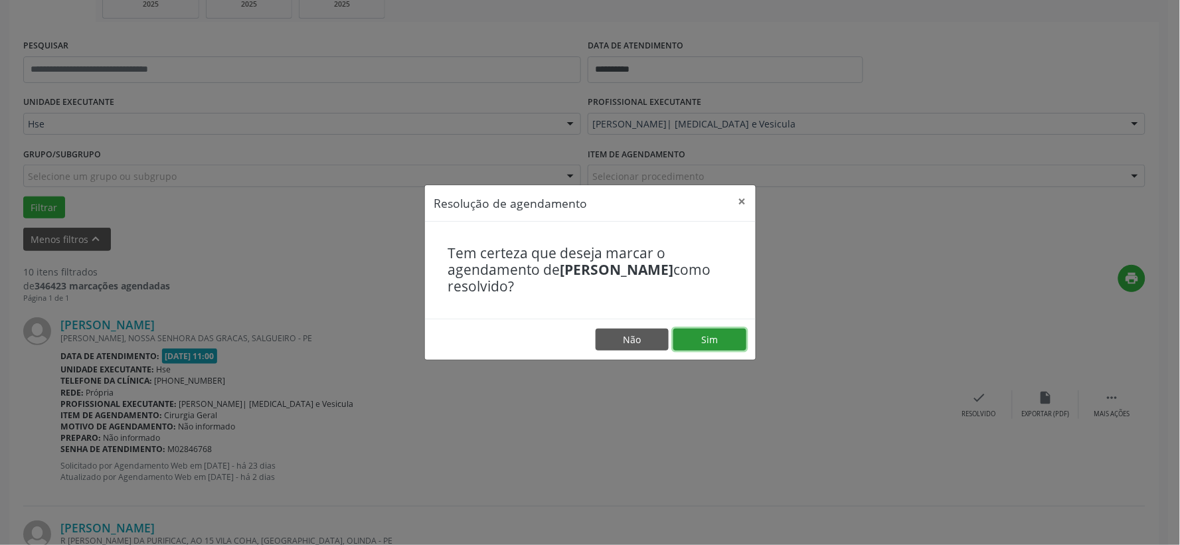
click at [701, 339] on button "Sim" at bounding box center [709, 340] width 73 height 23
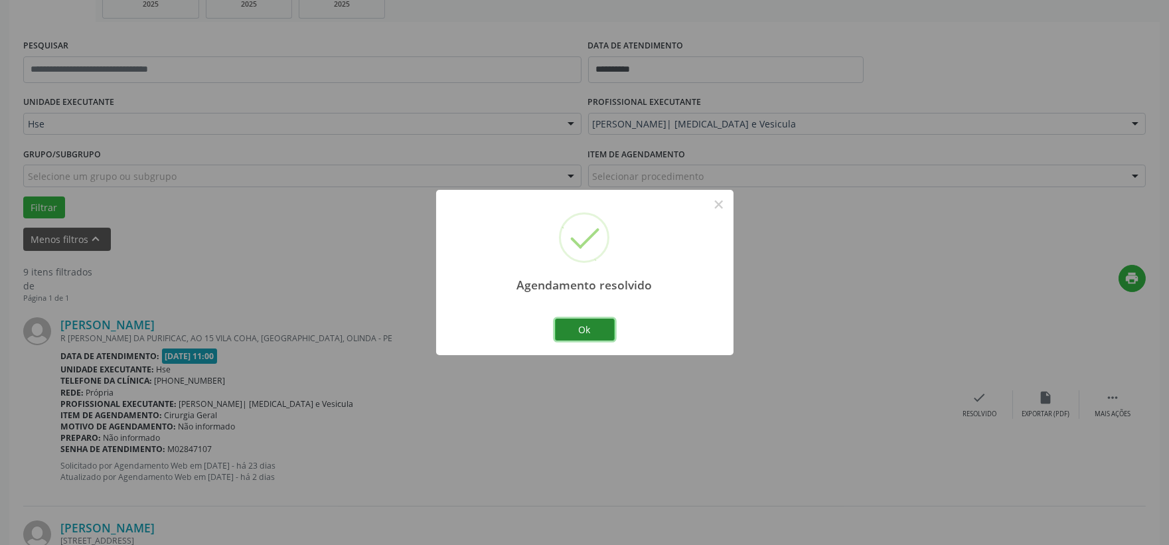
click at [586, 336] on button "Ok" at bounding box center [585, 330] width 60 height 23
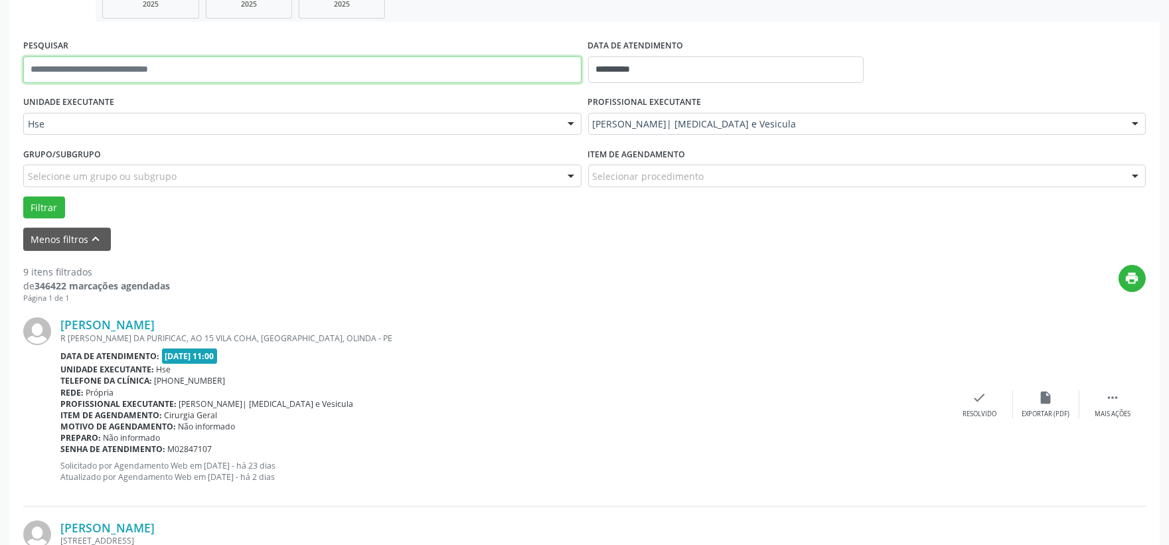
click at [374, 69] on input "text" at bounding box center [302, 69] width 559 height 27
click at [23, 197] on button "Filtrar" at bounding box center [44, 208] width 42 height 23
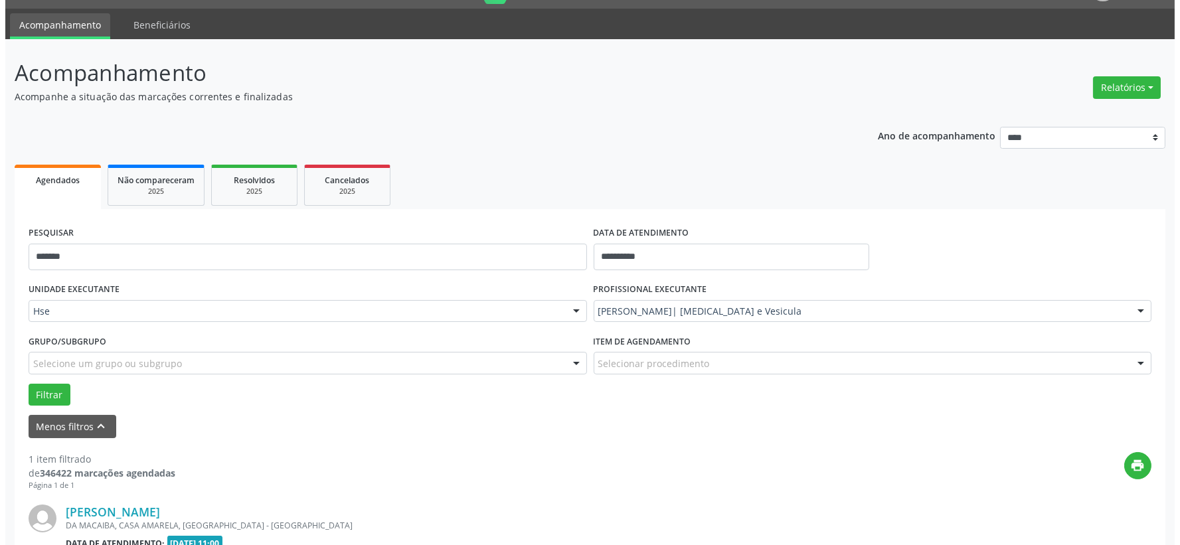
scroll to position [204, 0]
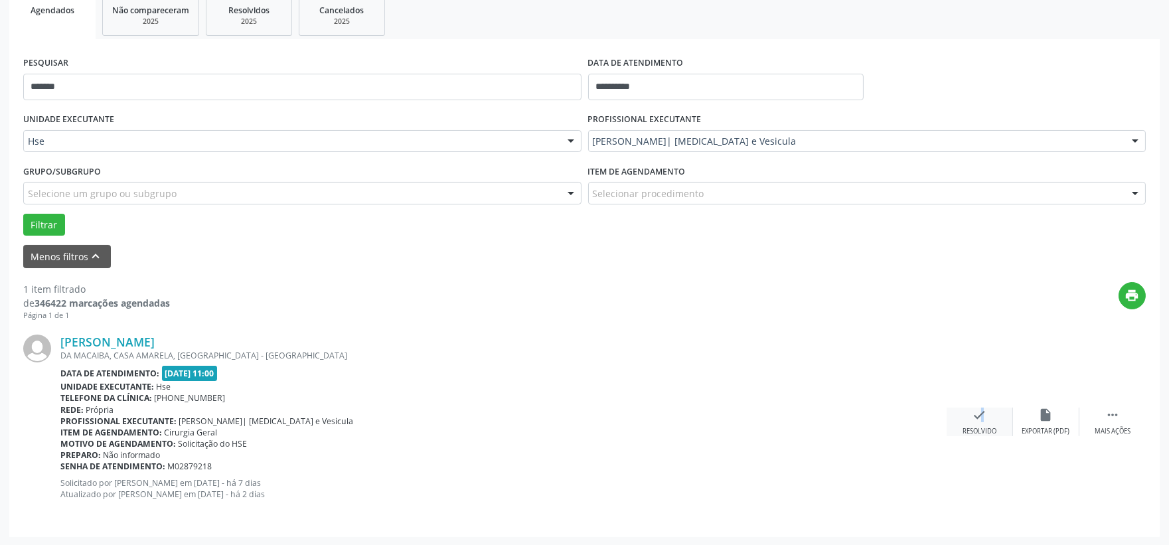
click at [974, 419] on icon "check" at bounding box center [980, 415] width 15 height 15
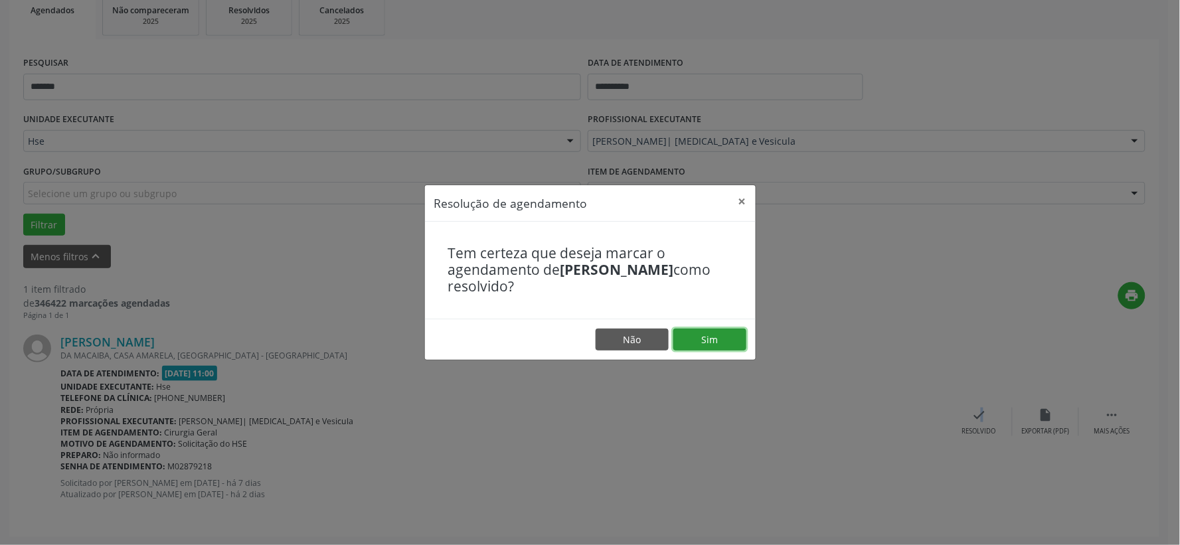
click at [691, 330] on button "Sim" at bounding box center [709, 340] width 73 height 23
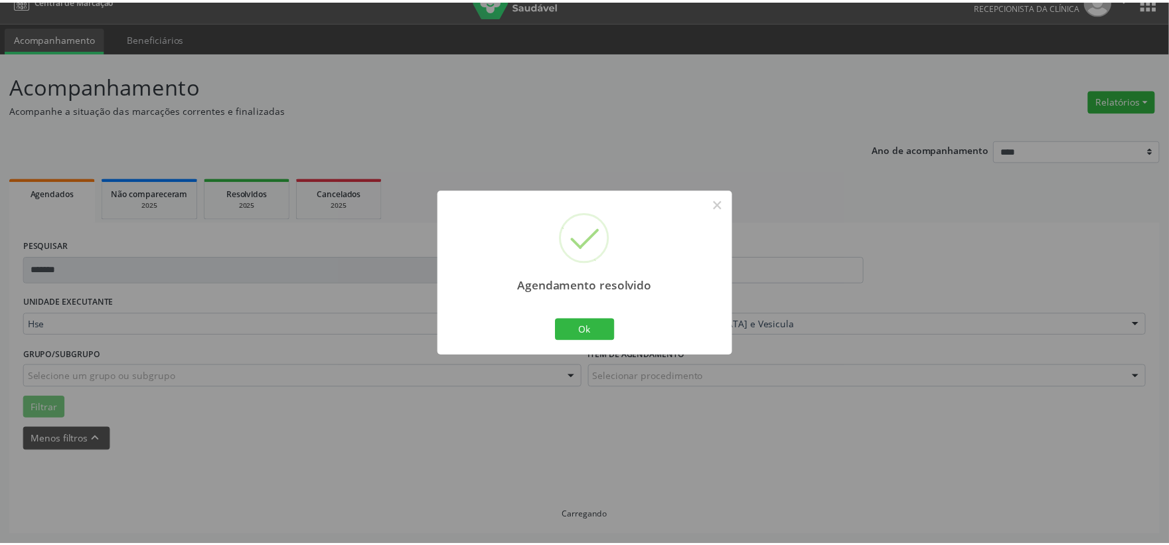
scroll to position [20, 0]
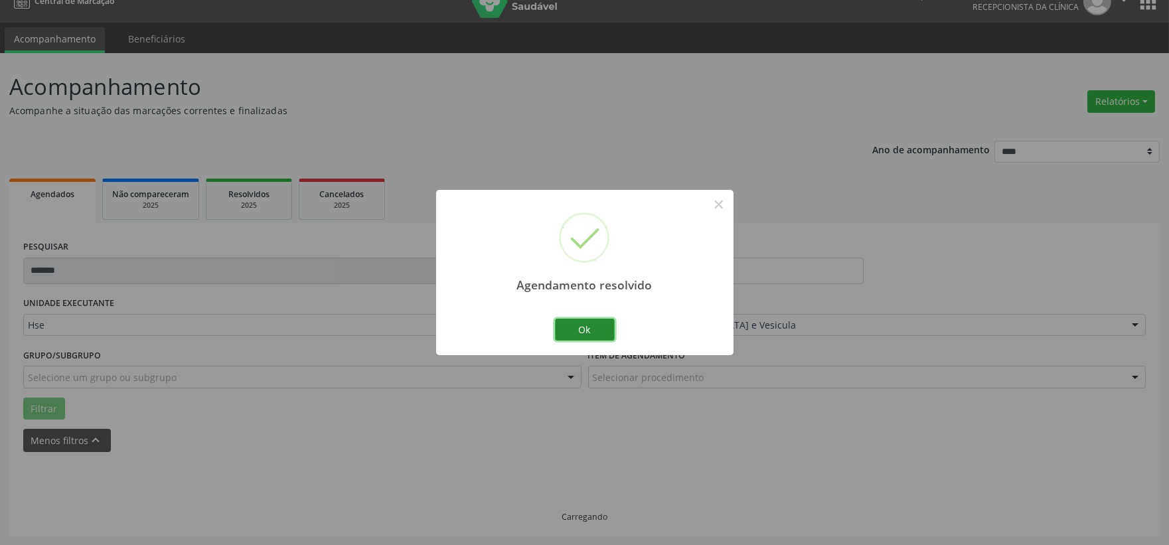
click at [606, 322] on button "Ok" at bounding box center [585, 330] width 60 height 23
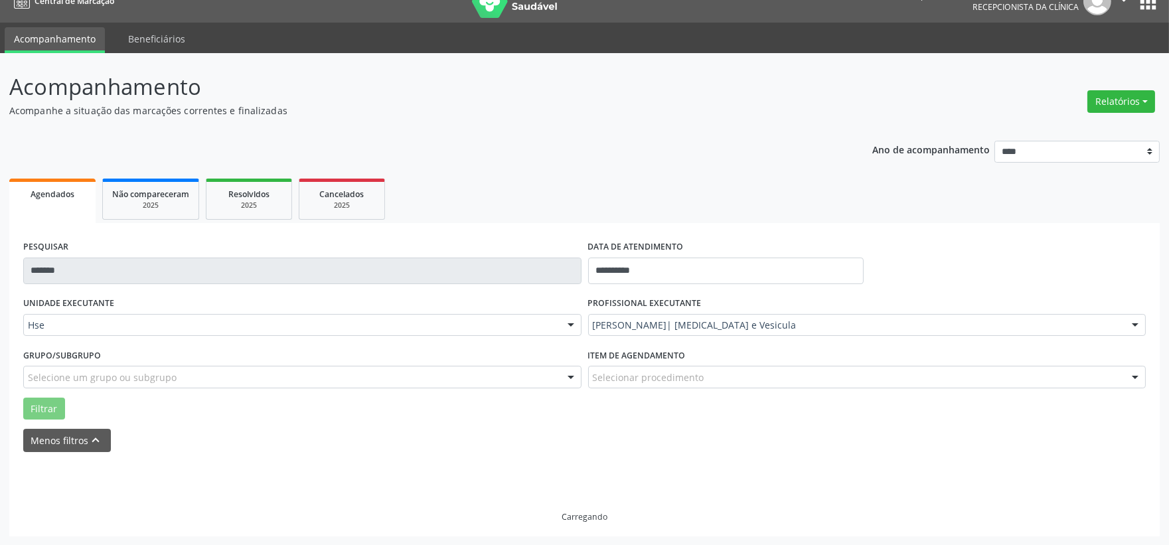
scroll to position [0, 0]
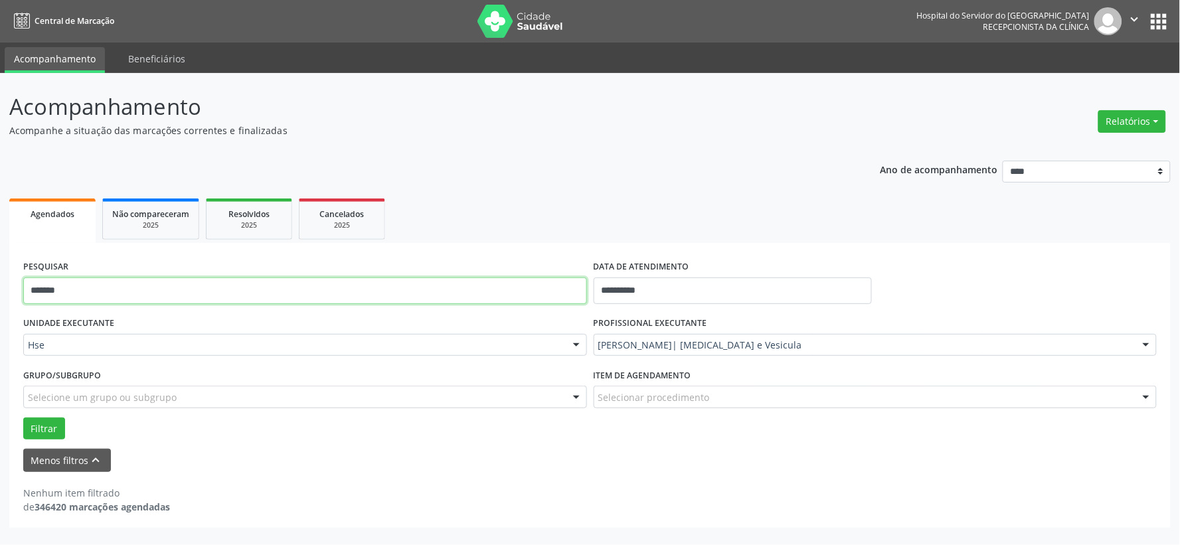
click at [410, 290] on input "*******" at bounding box center [305, 291] width 564 height 27
click at [23, 418] on button "Filtrar" at bounding box center [44, 429] width 42 height 23
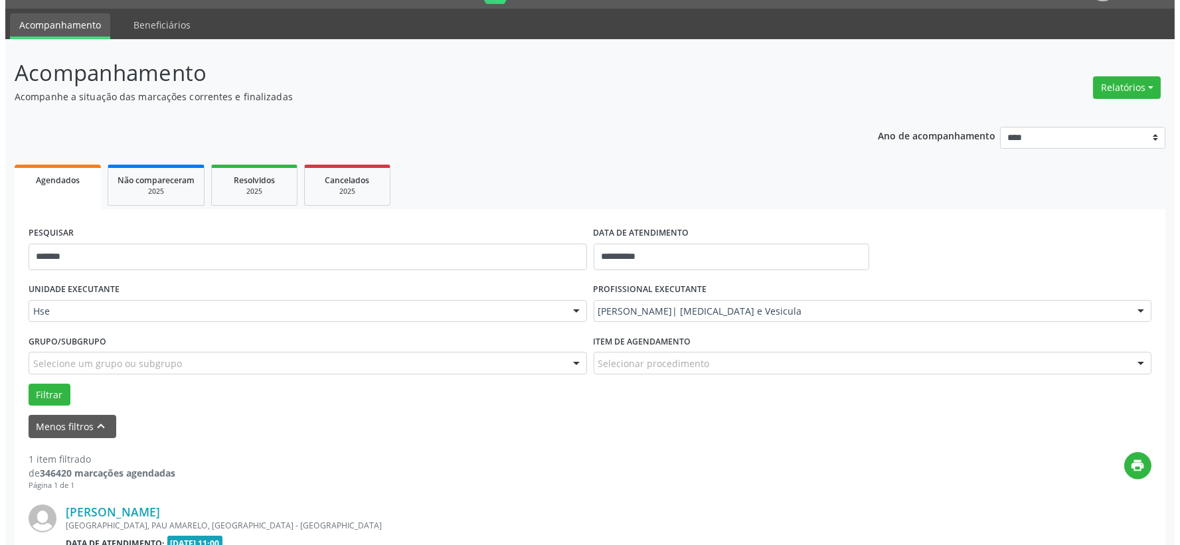
scroll to position [204, 0]
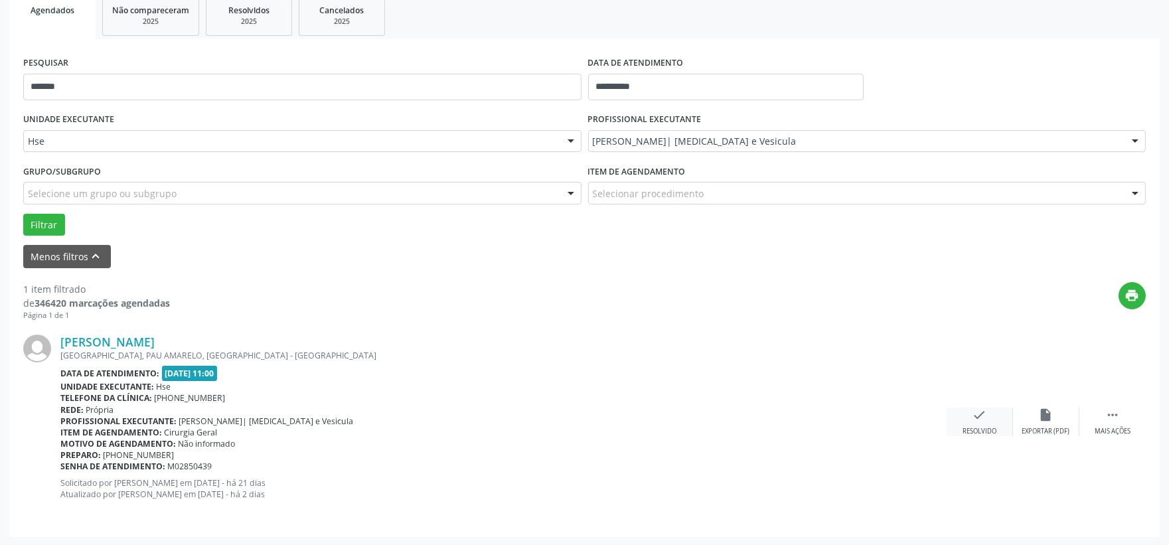
click at [994, 420] on div "check Resolvido" at bounding box center [980, 422] width 66 height 29
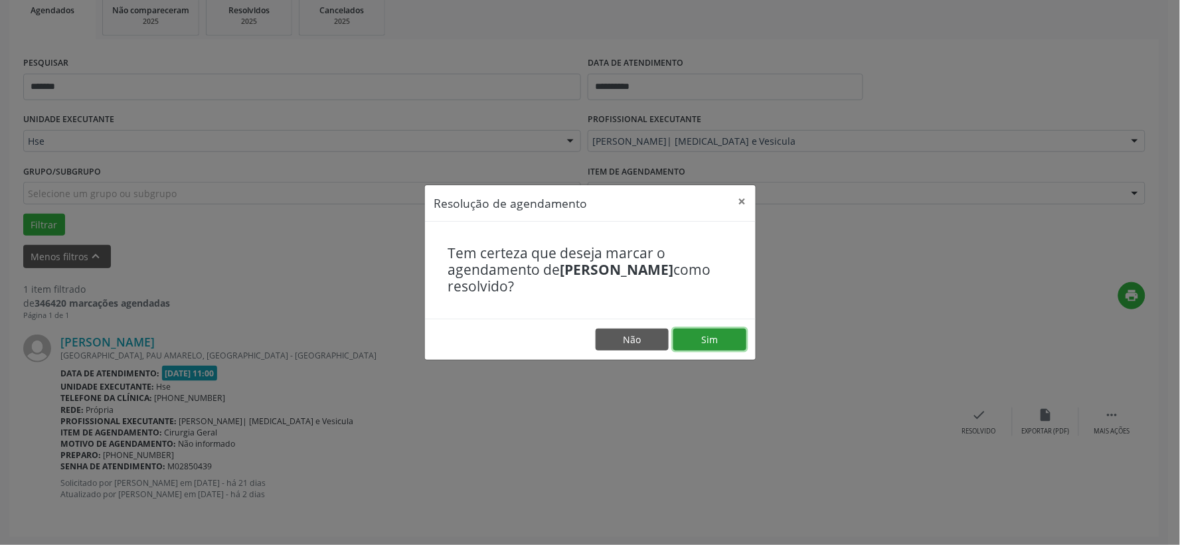
click at [713, 341] on button "Sim" at bounding box center [709, 340] width 73 height 23
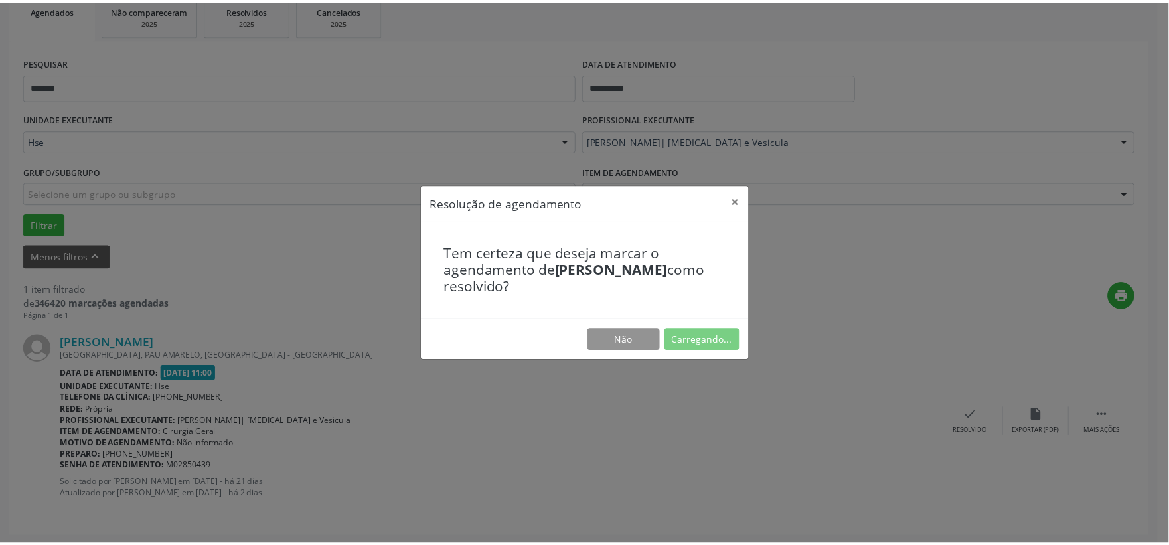
scroll to position [20, 0]
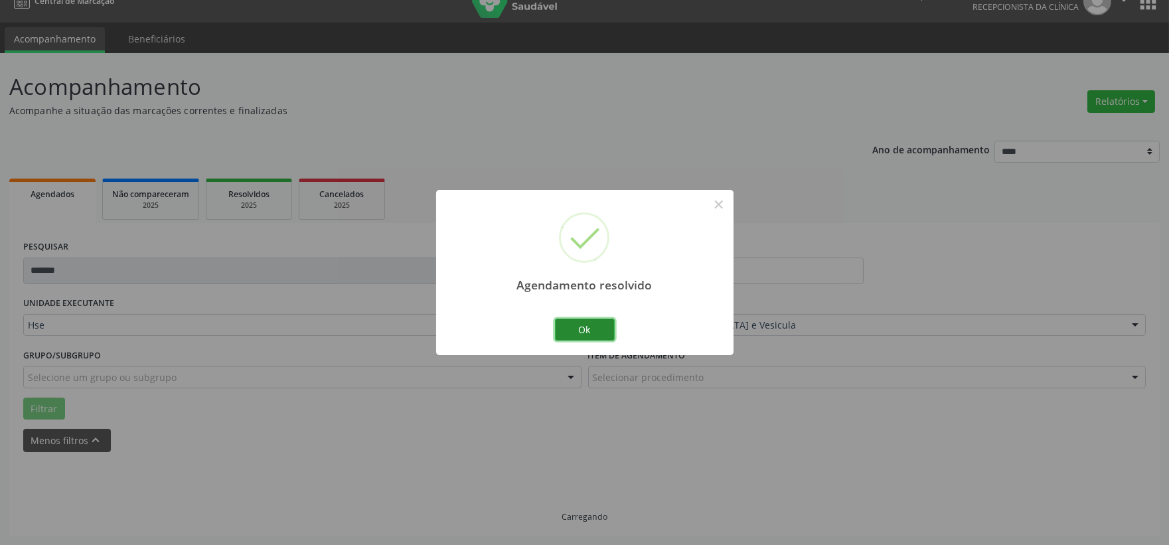
drag, startPoint x: 583, startPoint y: 323, endPoint x: 519, endPoint y: 308, distance: 66.2
click at [583, 324] on button "Ok" at bounding box center [585, 330] width 60 height 23
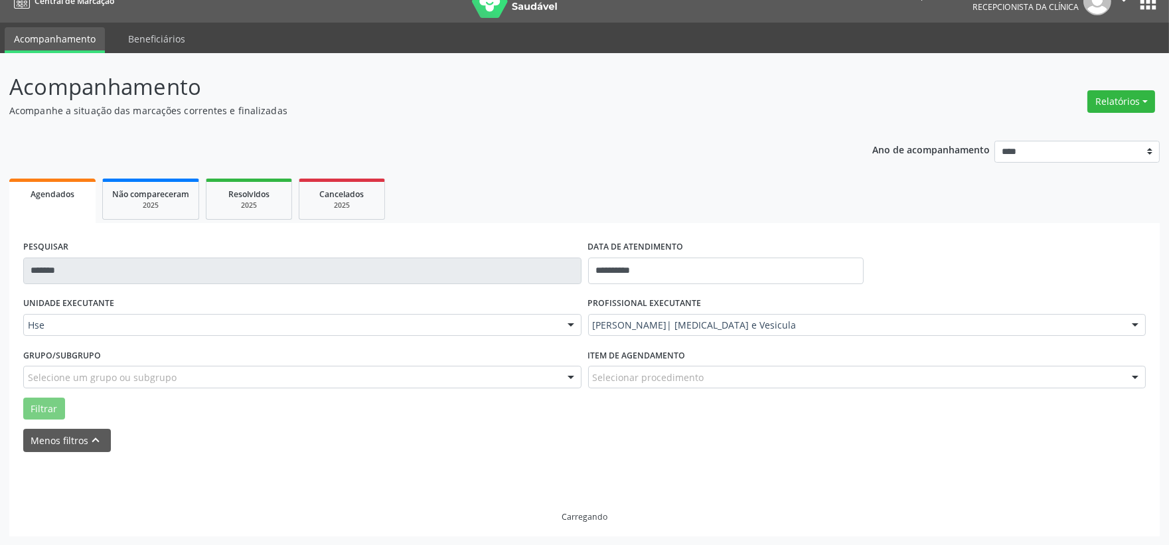
scroll to position [0, 0]
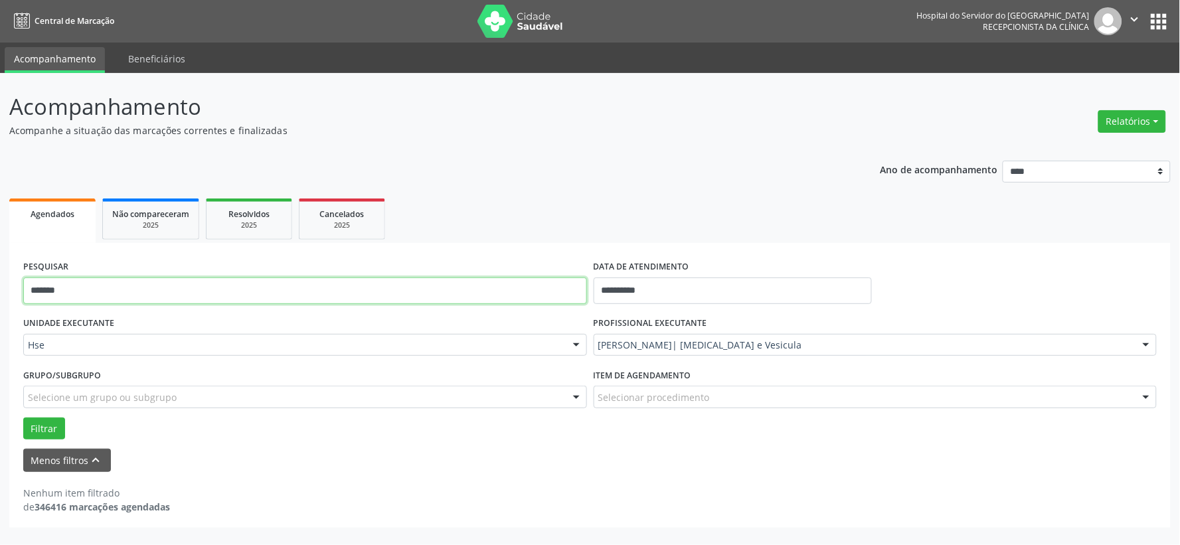
click at [475, 298] on input "*******" at bounding box center [305, 291] width 564 height 27
type input "*******"
click at [23, 418] on button "Filtrar" at bounding box center [44, 429] width 42 height 23
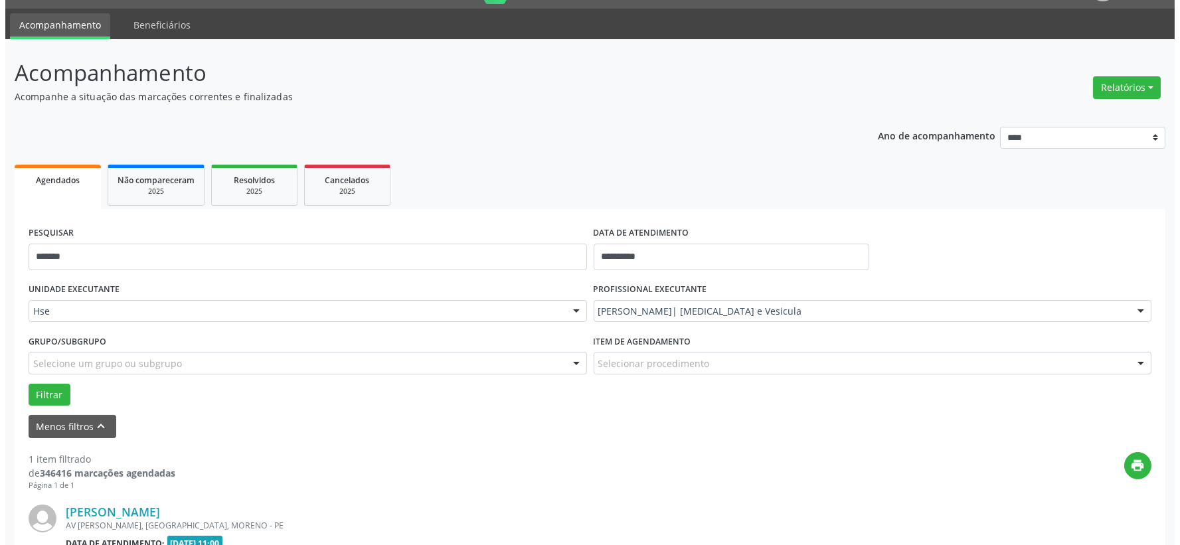
scroll to position [204, 0]
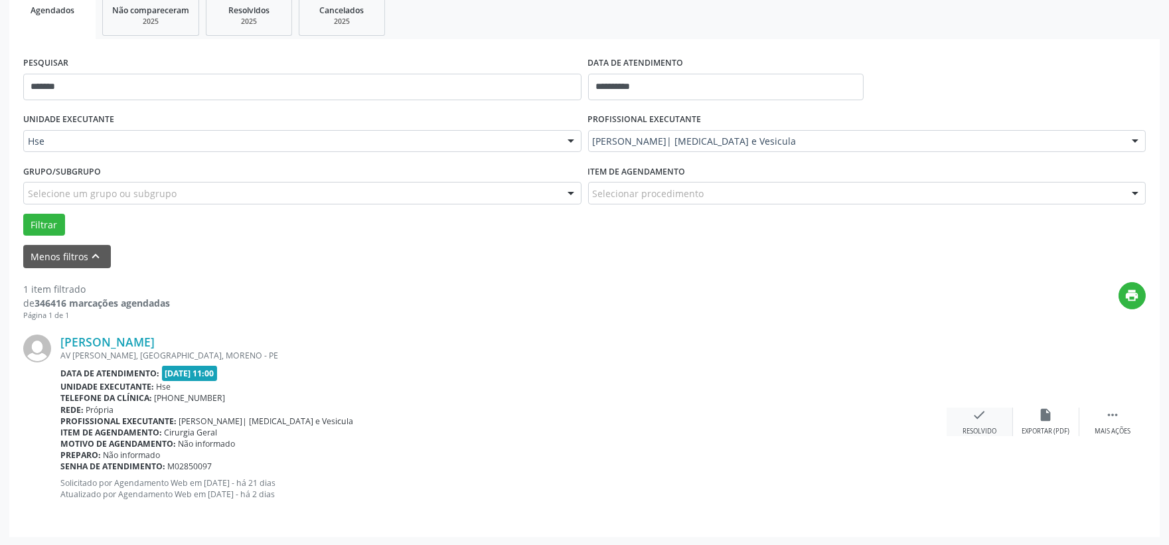
click at [983, 427] on div "Resolvido" at bounding box center [980, 431] width 34 height 9
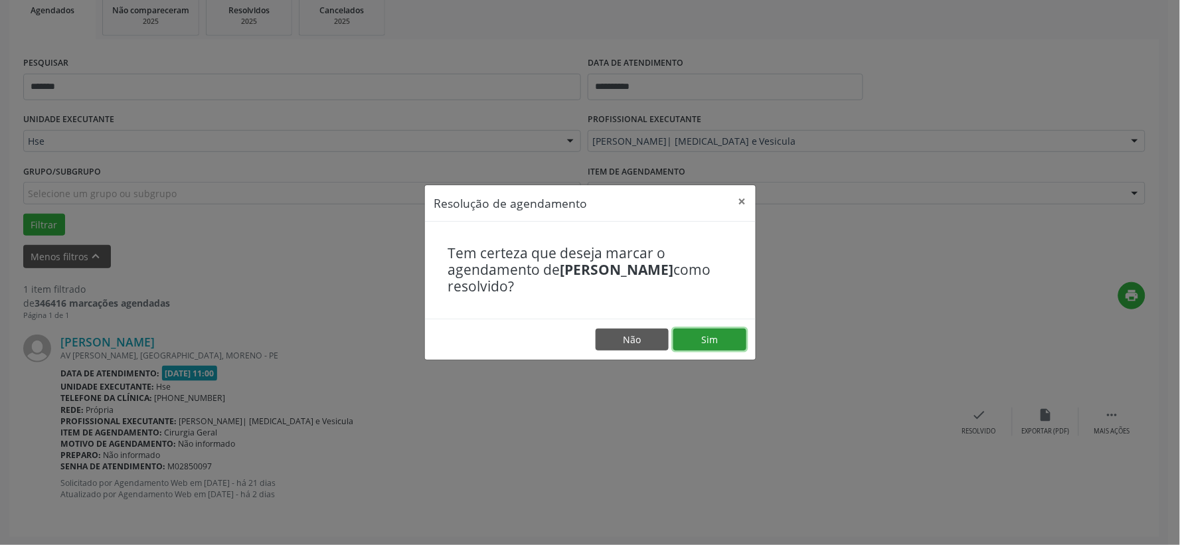
click at [707, 339] on button "Sim" at bounding box center [709, 340] width 73 height 23
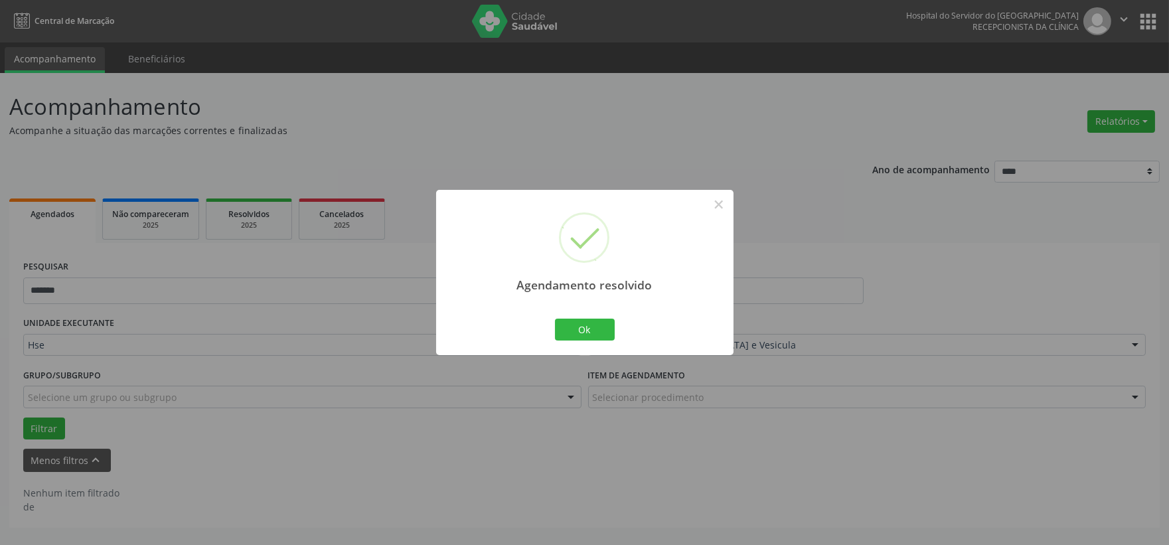
scroll to position [0, 0]
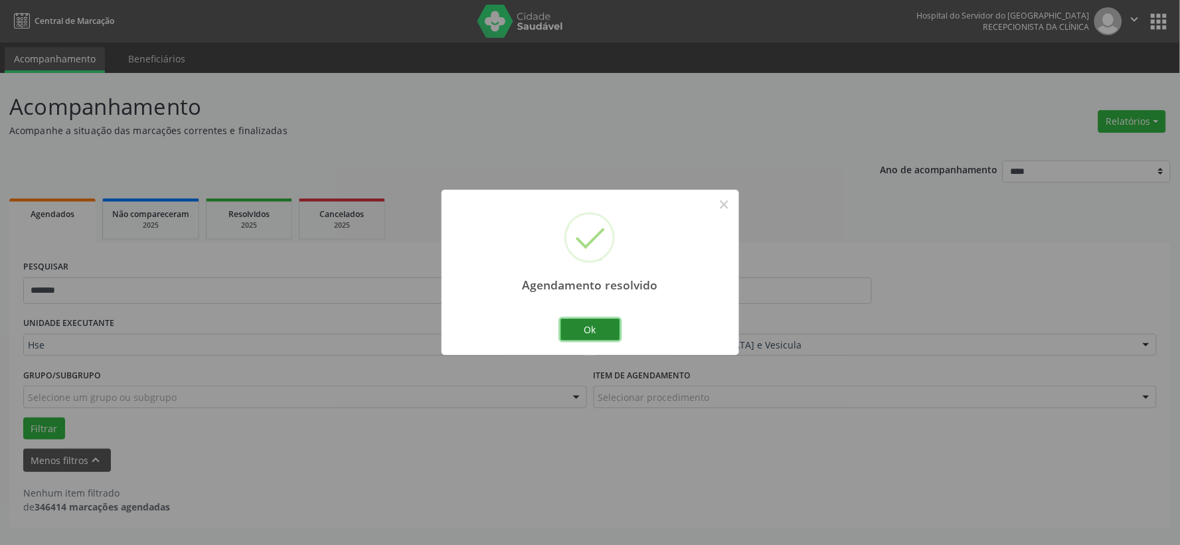
click at [592, 332] on button "Ok" at bounding box center [590, 330] width 60 height 23
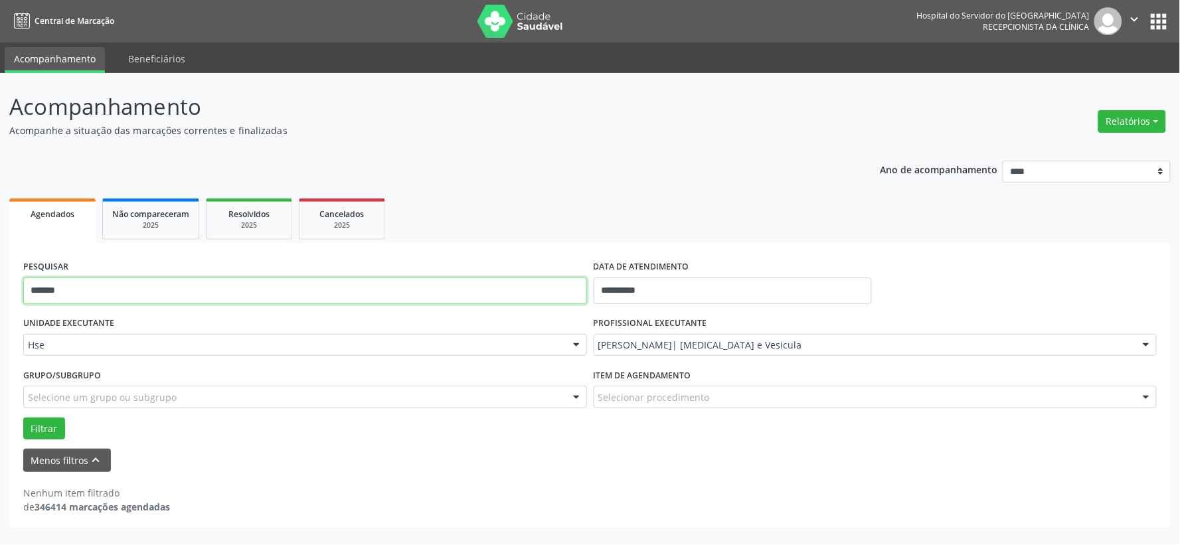
click at [386, 290] on input "*******" at bounding box center [305, 291] width 564 height 27
click at [385, 290] on input "*******" at bounding box center [305, 291] width 564 height 27
click at [23, 418] on button "Filtrar" at bounding box center [44, 429] width 42 height 23
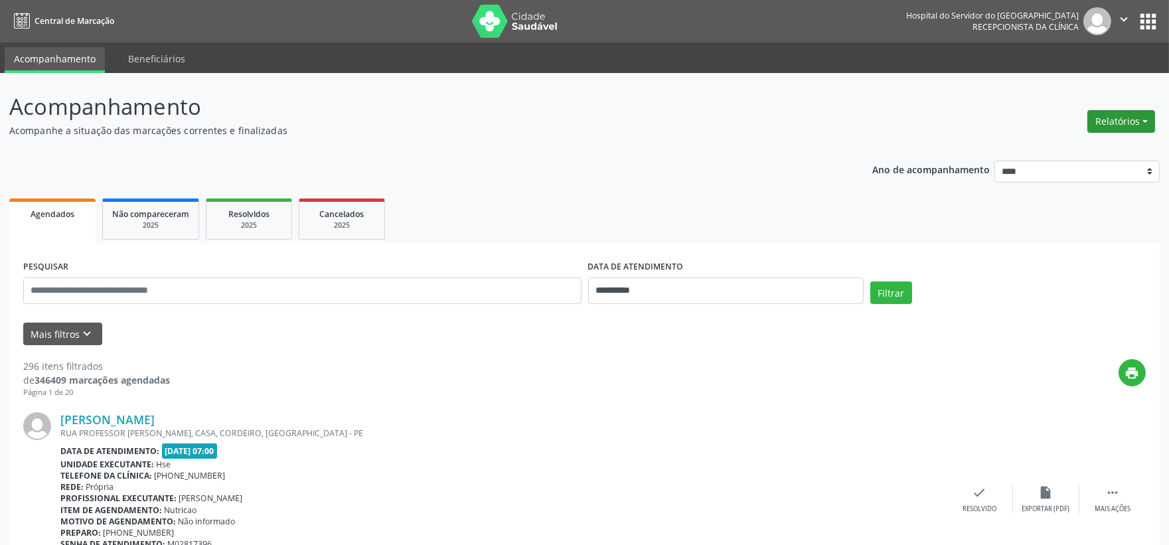
click at [1120, 128] on button "Relatórios" at bounding box center [1122, 121] width 68 height 23
click at [1094, 135] on ul "Agendamentos Procedimentos realizados" at bounding box center [1083, 159] width 144 height 48
click at [1043, 141] on link "Agendamentos" at bounding box center [1083, 149] width 143 height 19
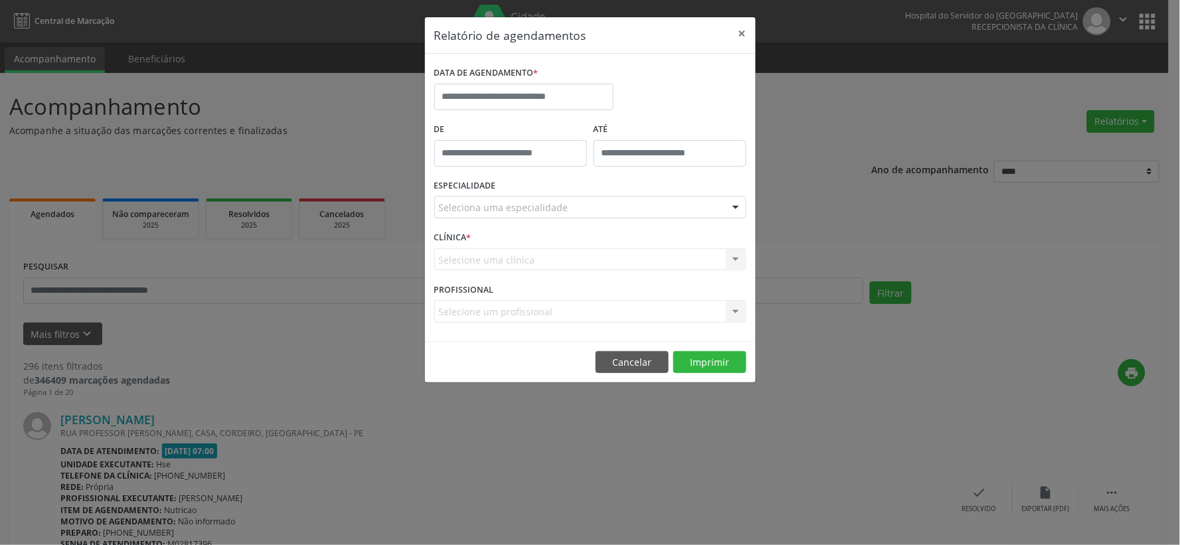
click at [513, 76] on label "DATA DE AGENDAMENTO *" at bounding box center [486, 73] width 104 height 21
click at [516, 96] on input "text" at bounding box center [523, 97] width 179 height 27
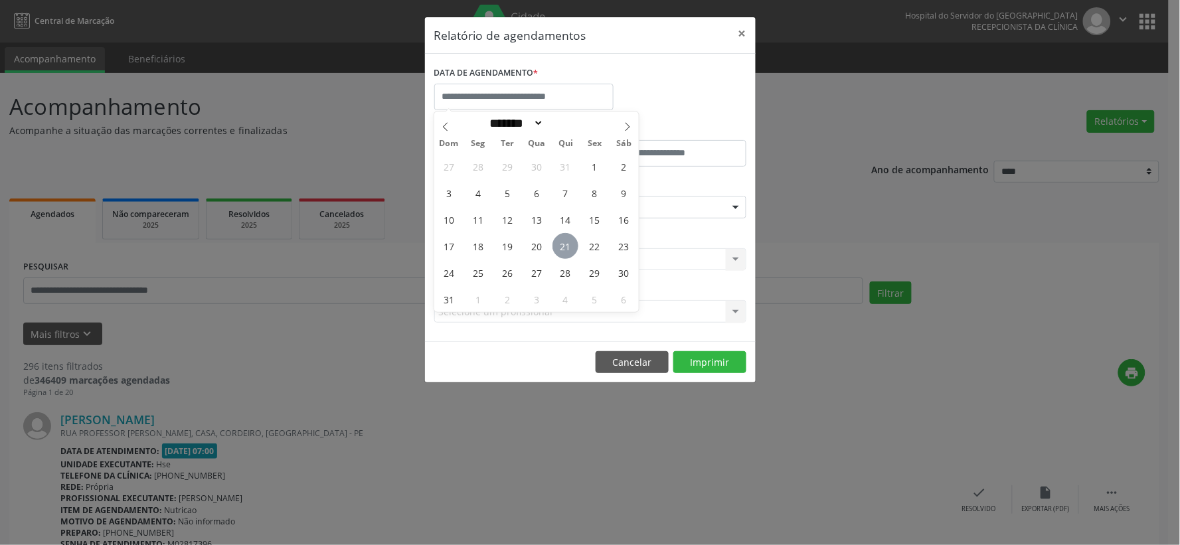
click at [566, 242] on span "21" at bounding box center [566, 246] width 26 height 26
type input "**********"
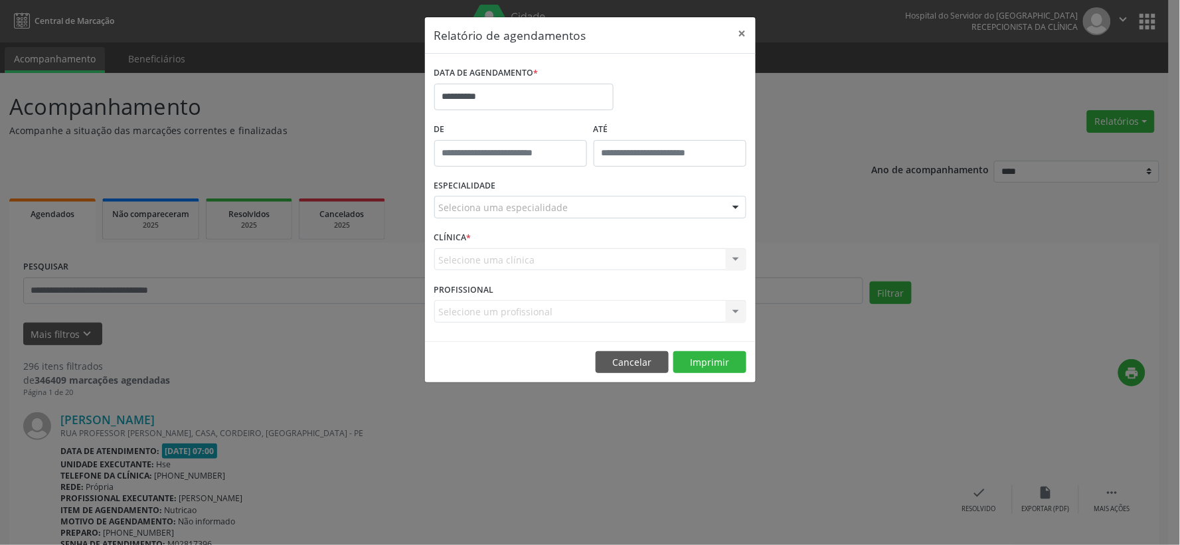
click at [578, 218] on div "Seleciona uma especialidade Todas as especialidades Alergologia Angiologia Arri…" at bounding box center [590, 207] width 312 height 23
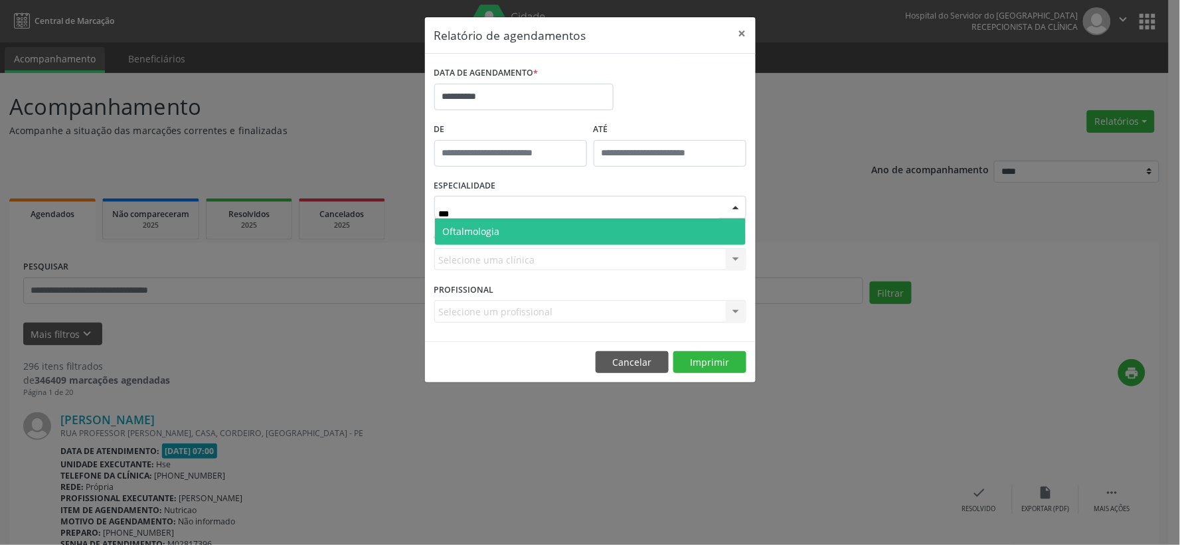
type input "****"
click at [509, 233] on span "Oftalmologia" at bounding box center [590, 231] width 311 height 27
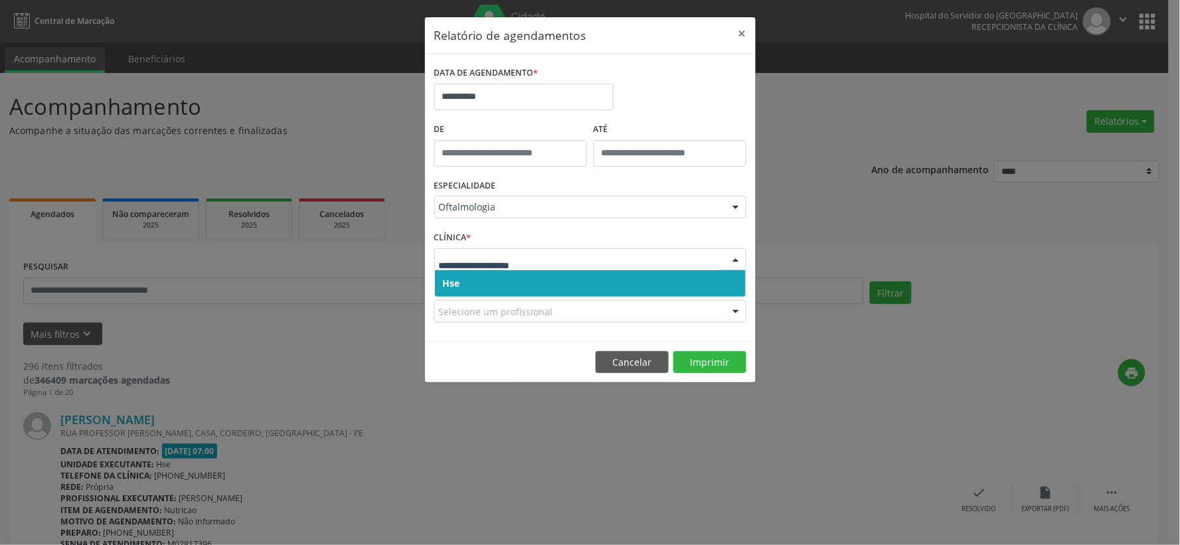
click at [513, 266] on div at bounding box center [590, 259] width 312 height 23
click at [507, 279] on span "Hse" at bounding box center [590, 283] width 311 height 27
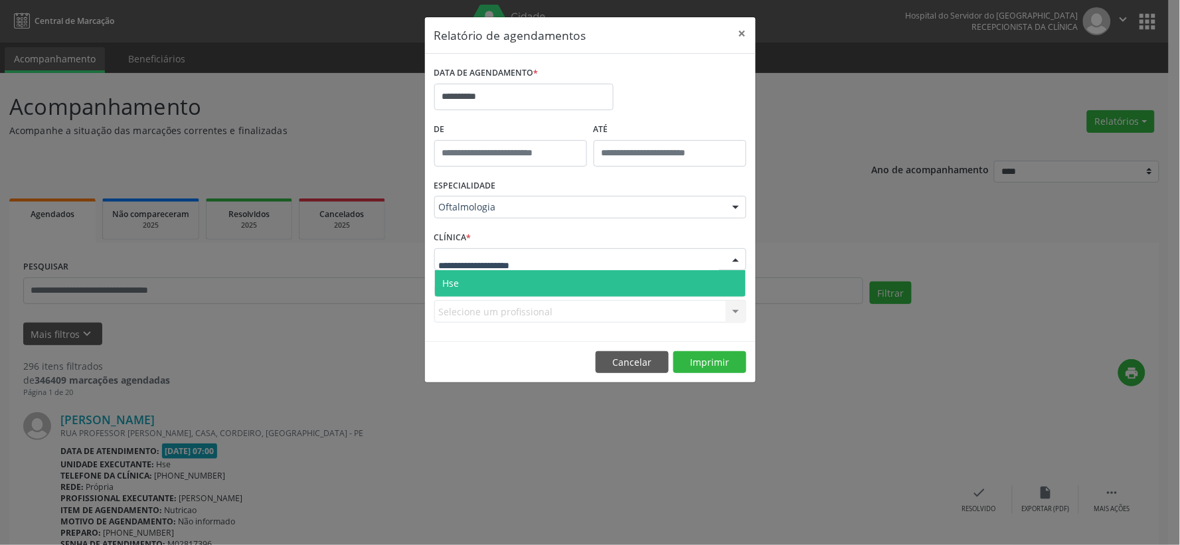
click at [500, 289] on span "Hse" at bounding box center [590, 283] width 311 height 27
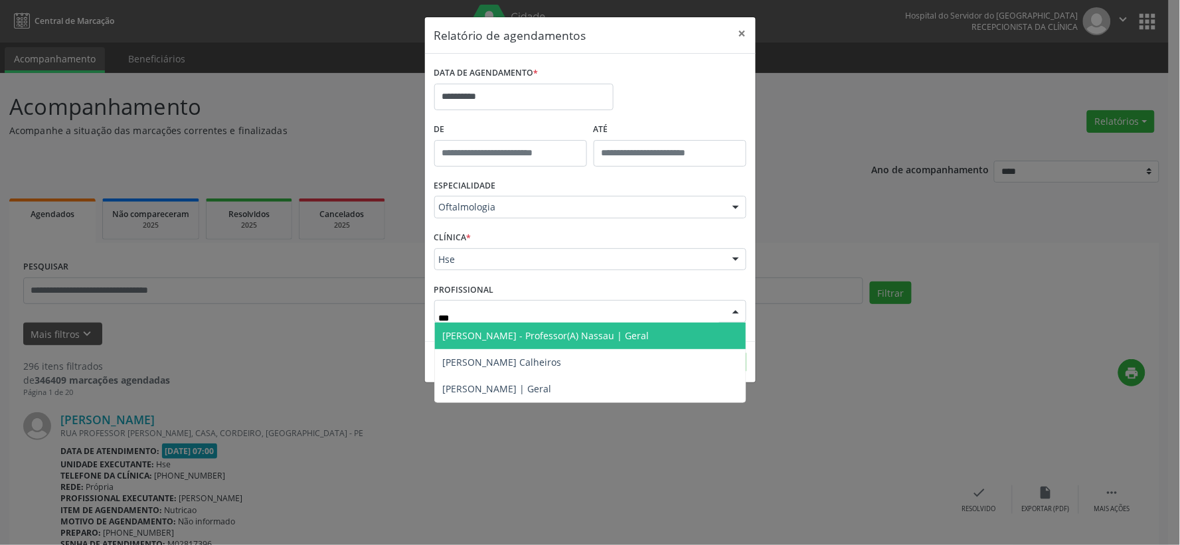
type input "****"
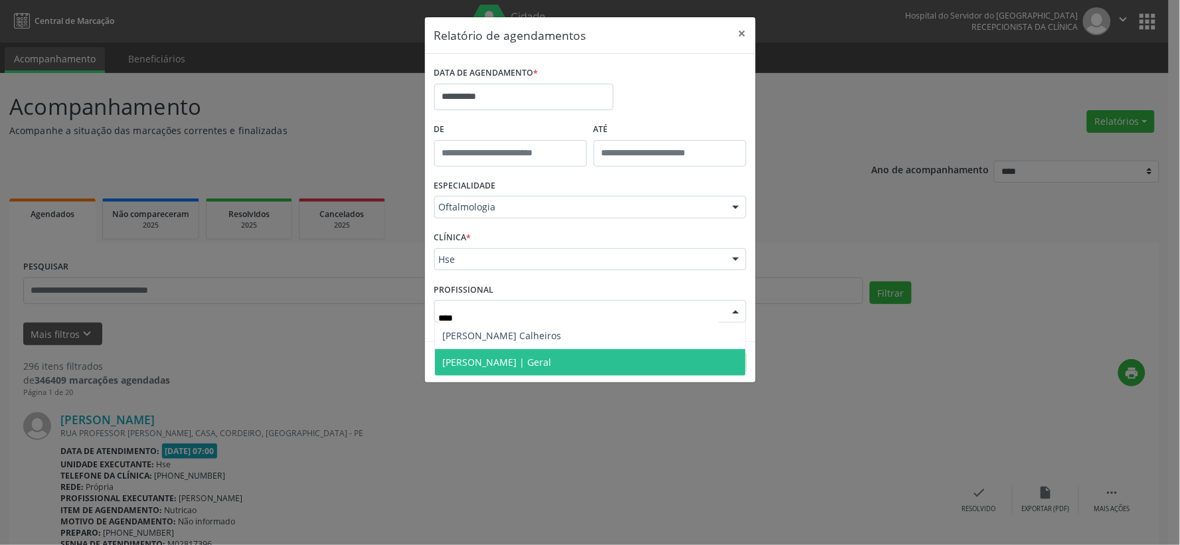
click at [487, 361] on span "[PERSON_NAME] | Geral" at bounding box center [497, 362] width 109 height 13
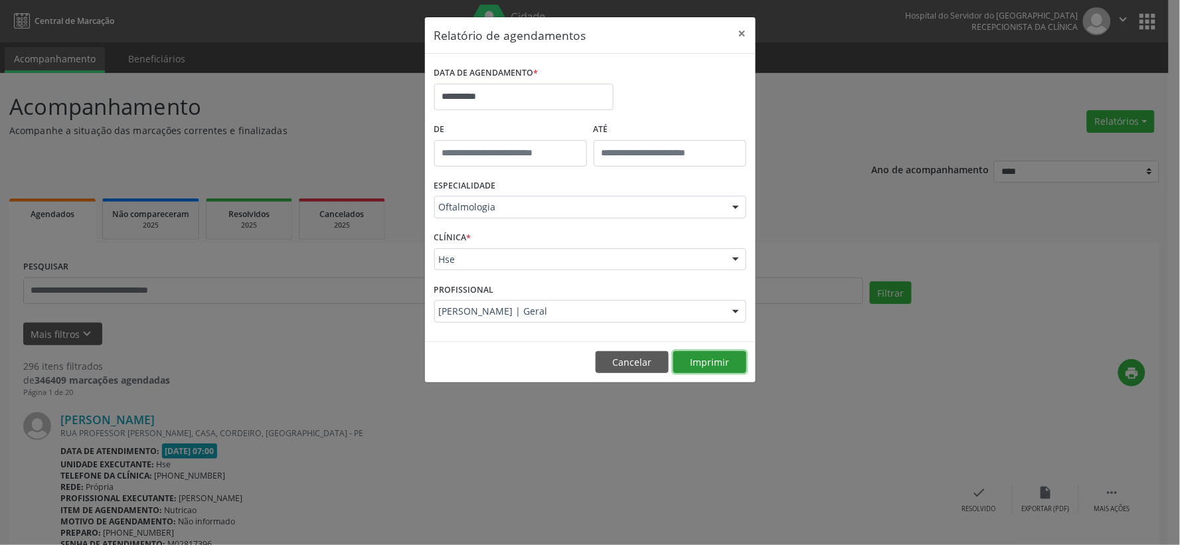
click at [721, 368] on button "Imprimir" at bounding box center [709, 362] width 73 height 23
